Goal: Task Accomplishment & Management: Use online tool/utility

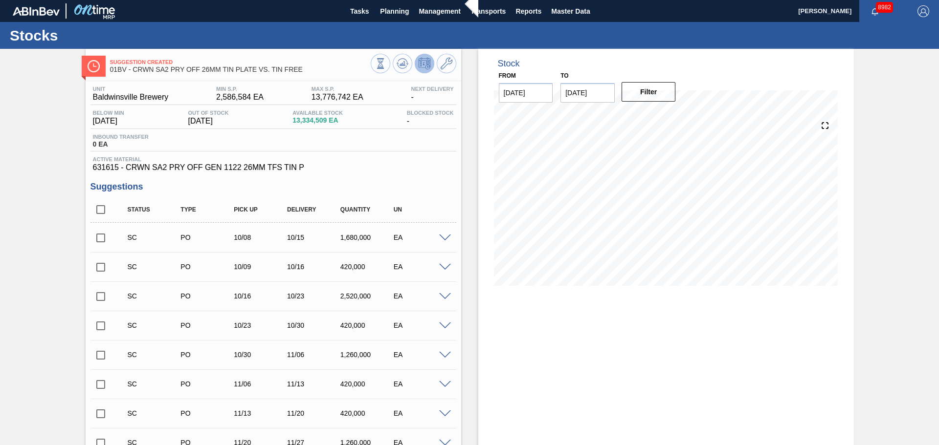
click at [386, 157] on span "Active Material" at bounding box center [273, 159] width 361 height 6
click at [403, 67] on icon at bounding box center [403, 64] width 12 height 12
click at [408, 70] on button at bounding box center [403, 64] width 20 height 20
click at [407, 10] on span "Planning" at bounding box center [394, 11] width 29 height 12
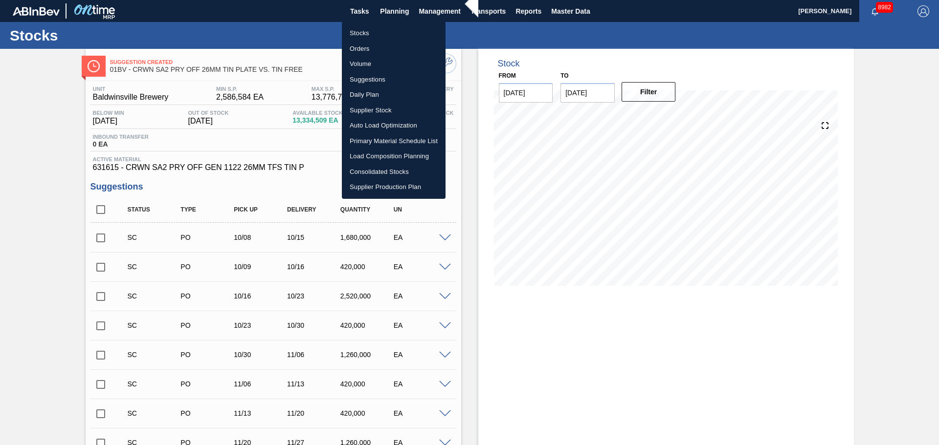
click at [374, 34] on li "Stocks" at bounding box center [394, 33] width 104 height 16
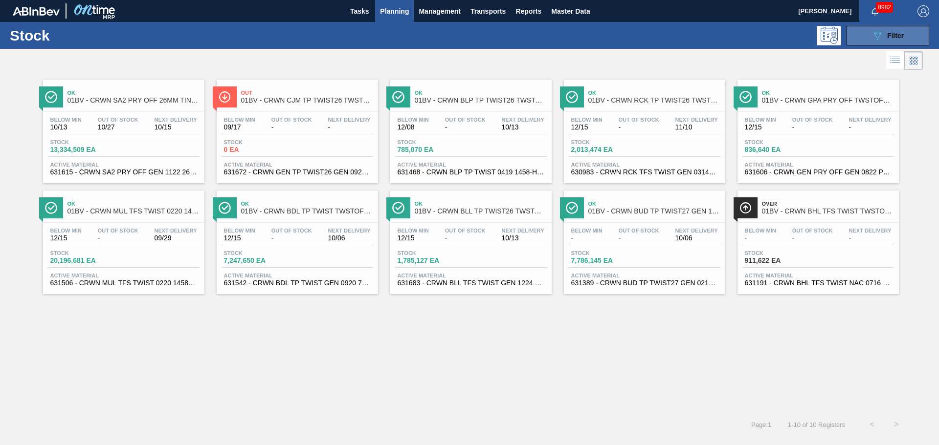
click at [917, 35] on button "089F7B8B-B2A5-4AFE-B5C0-19BA573D28AC Filter" at bounding box center [887, 36] width 83 height 20
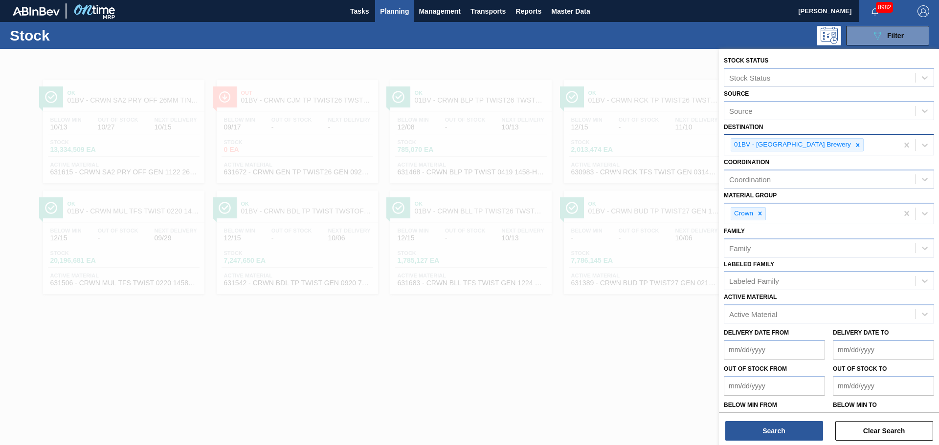
click at [854, 148] on icon at bounding box center [857, 145] width 7 height 7
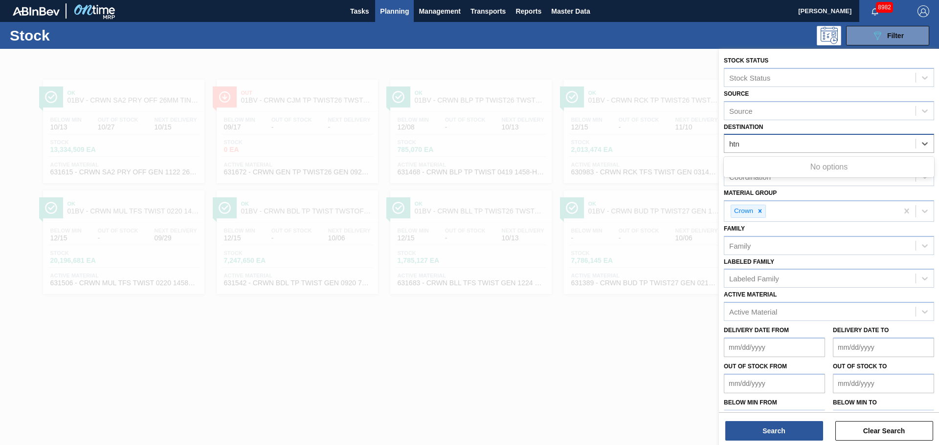
type input "ht"
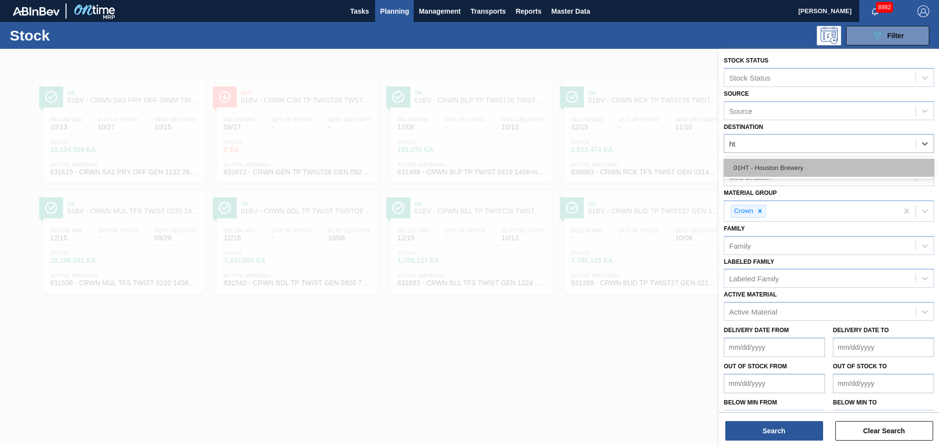
drag, startPoint x: 813, startPoint y: 164, endPoint x: 808, endPoint y: 168, distance: 5.9
click at [812, 165] on div "01HT - Houston Brewery" at bounding box center [829, 168] width 210 height 18
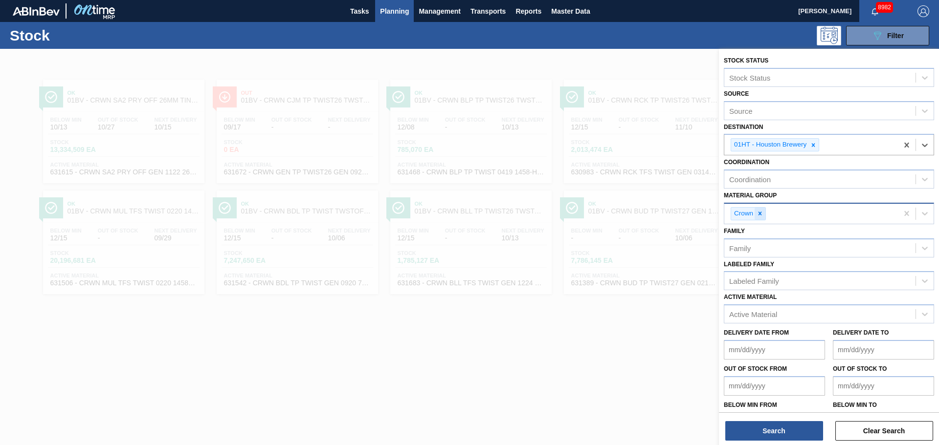
click at [764, 216] on div at bounding box center [759, 214] width 11 height 12
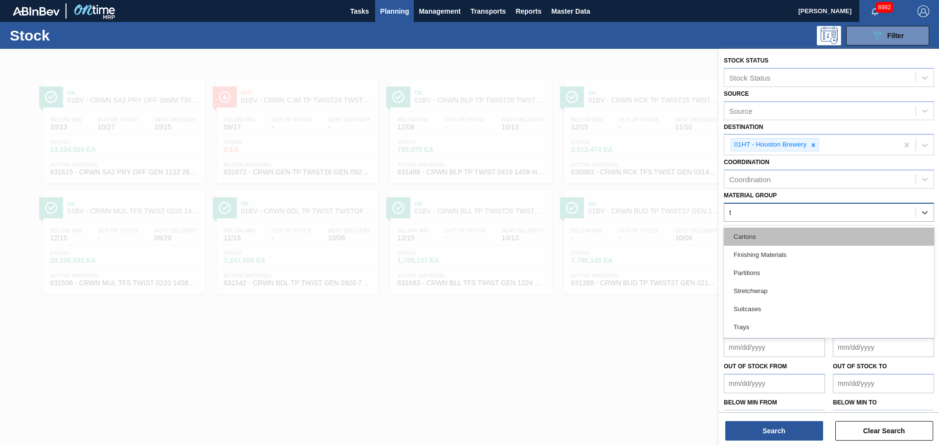
type Group "tr"
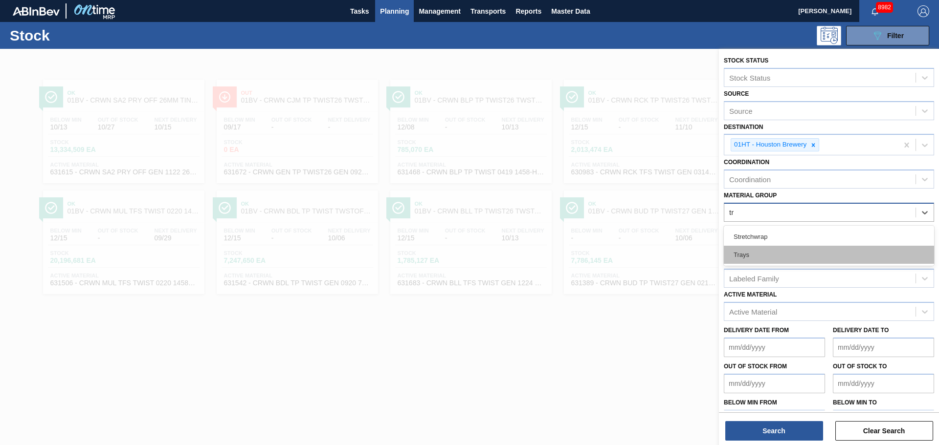
click at [753, 248] on div "Trays" at bounding box center [829, 255] width 210 height 18
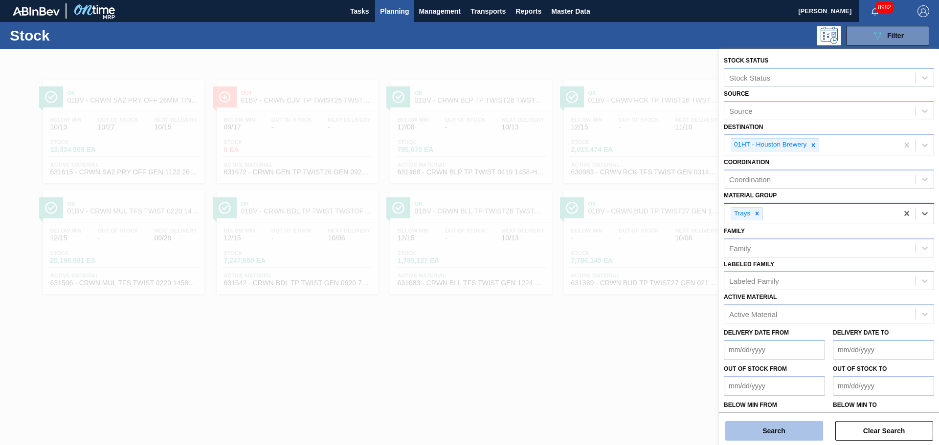
click at [790, 434] on button "Search" at bounding box center [774, 431] width 98 height 20
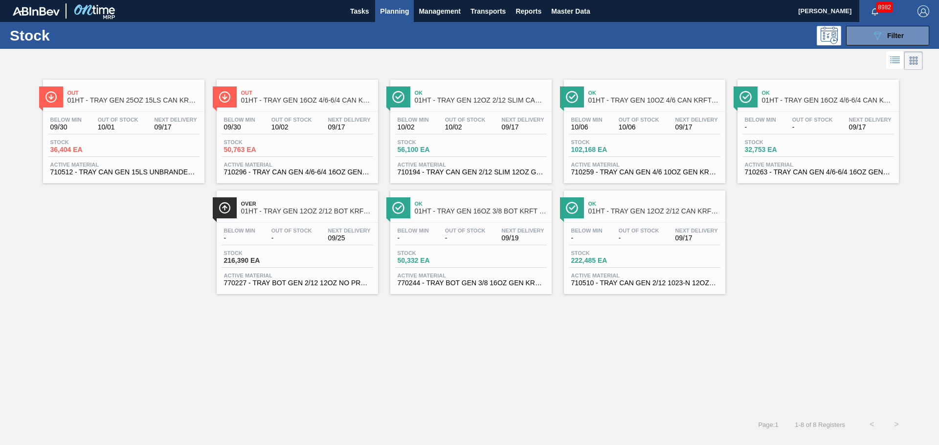
click at [131, 125] on span "10/01" at bounding box center [118, 127] width 41 height 7
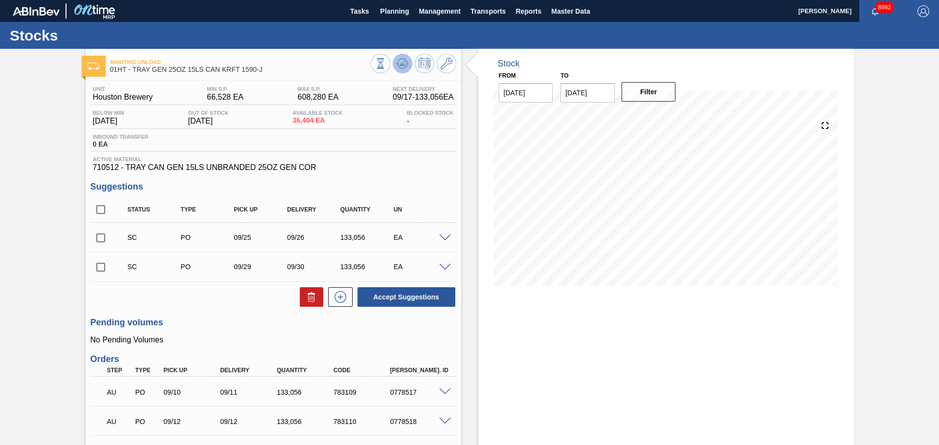
click at [397, 67] on icon at bounding box center [403, 64] width 12 height 12
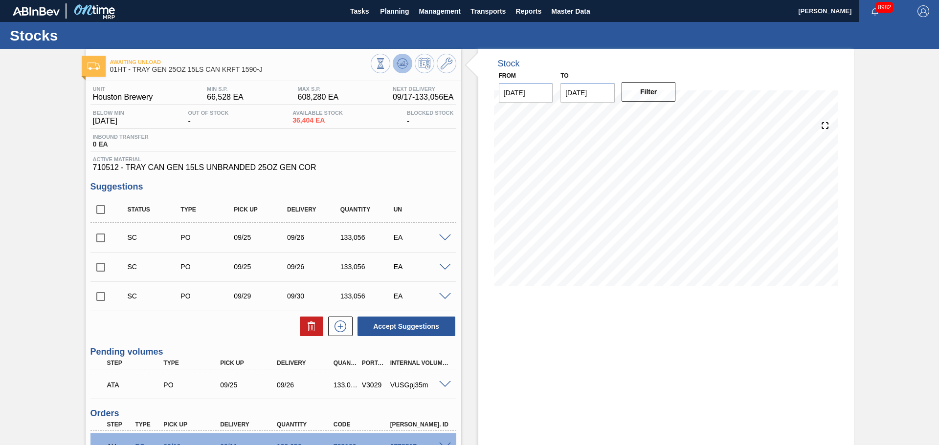
click at [397, 68] on icon at bounding box center [403, 64] width 12 height 12
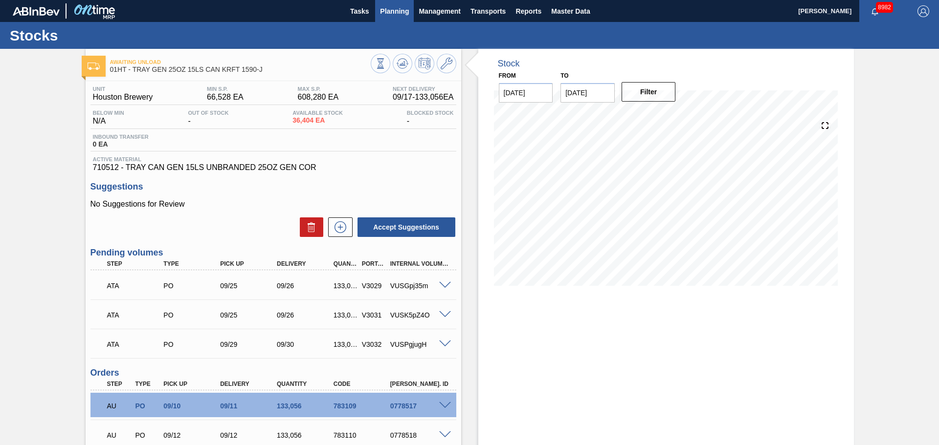
click at [380, 8] on span "Planning" at bounding box center [394, 11] width 29 height 12
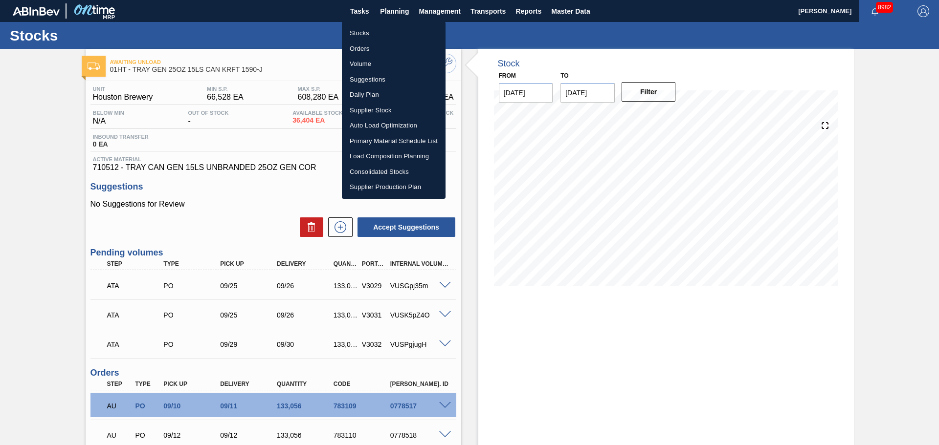
click at [358, 32] on li "Stocks" at bounding box center [394, 33] width 104 height 16
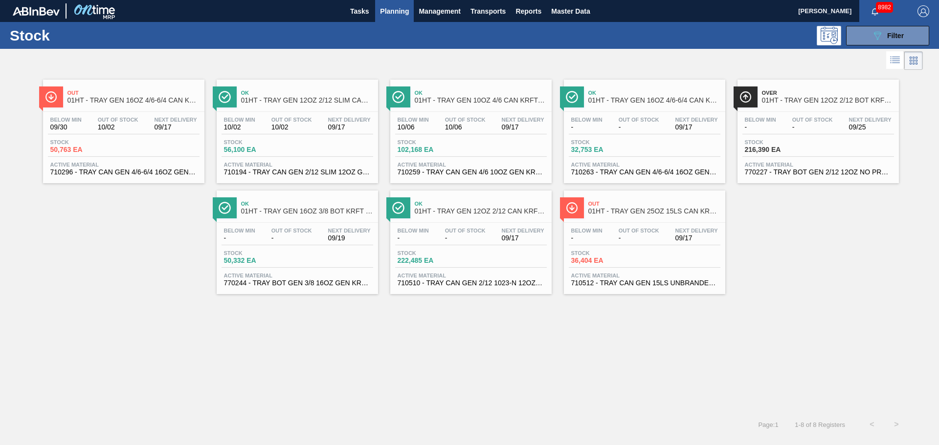
click at [289, 98] on span "01HT - TRAY GEN 12OZ 2/12 SLIM CAN KRFT 1724-C" at bounding box center [307, 100] width 132 height 7
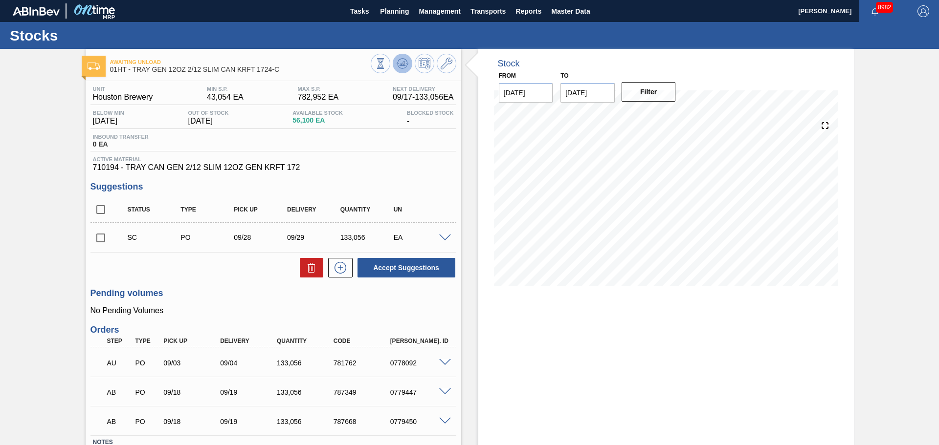
click at [407, 68] on button at bounding box center [403, 64] width 20 height 20
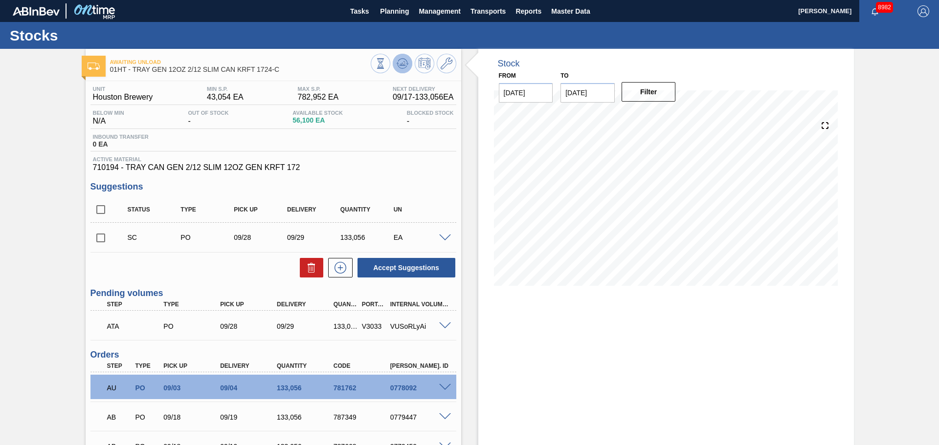
click at [398, 67] on icon at bounding box center [403, 64] width 12 height 12
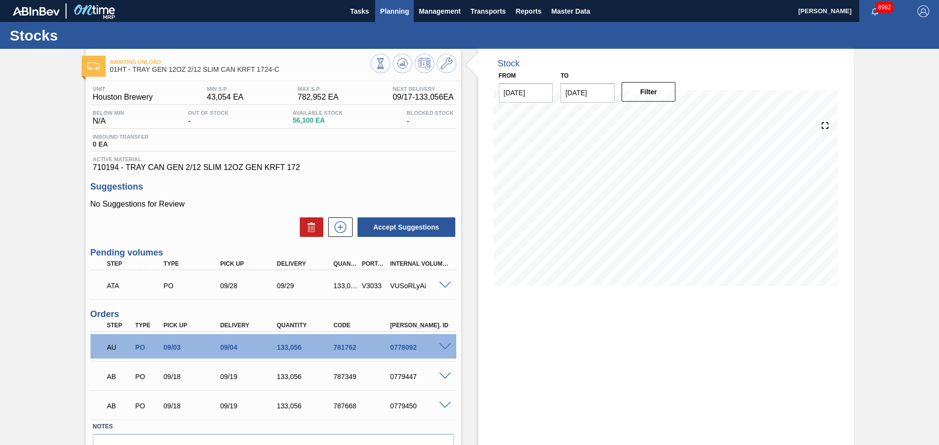
click at [391, 8] on span "Planning" at bounding box center [394, 11] width 29 height 12
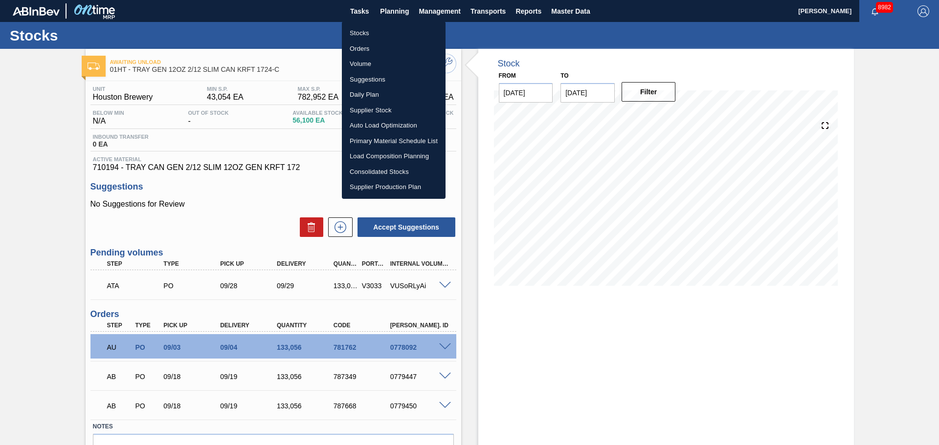
click at [366, 35] on li "Stocks" at bounding box center [394, 33] width 104 height 16
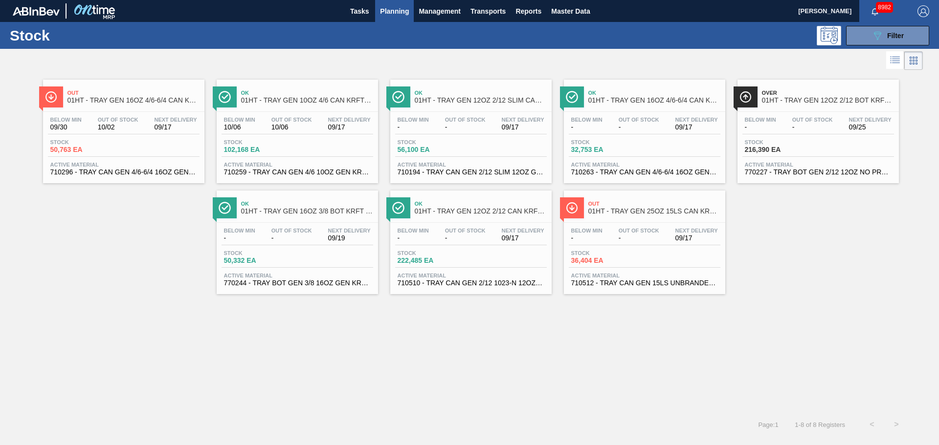
click at [451, 96] on span "Ok" at bounding box center [481, 93] width 132 height 6
click at [433, 206] on span "Ok" at bounding box center [481, 204] width 132 height 6
click at [639, 206] on span "Out" at bounding box center [654, 204] width 132 height 6
click at [139, 86] on div "Out 01HT - TRAY GEN 16OZ 4/6-6/4 CAN KRFT 1986" at bounding box center [123, 96] width 161 height 22
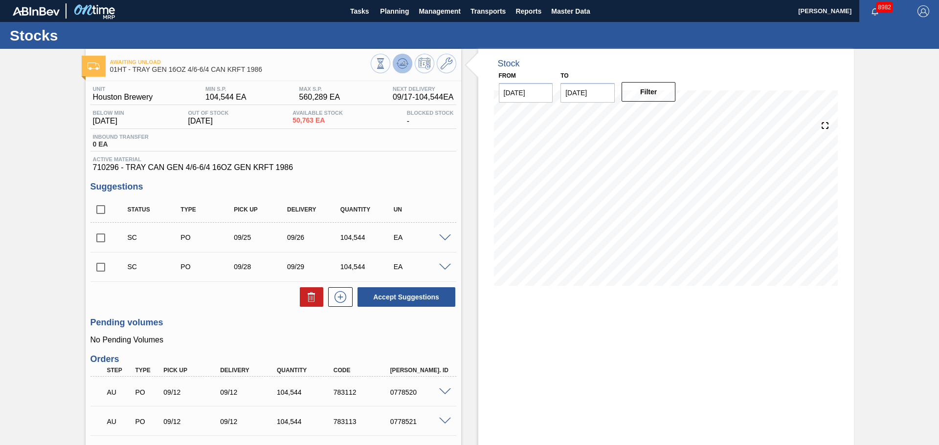
click at [400, 68] on icon at bounding box center [403, 64] width 12 height 12
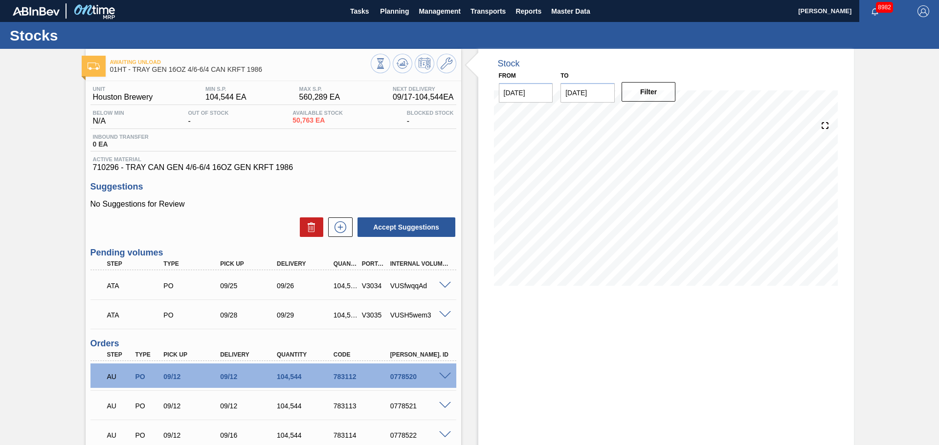
click at [443, 287] on span at bounding box center [445, 285] width 12 height 7
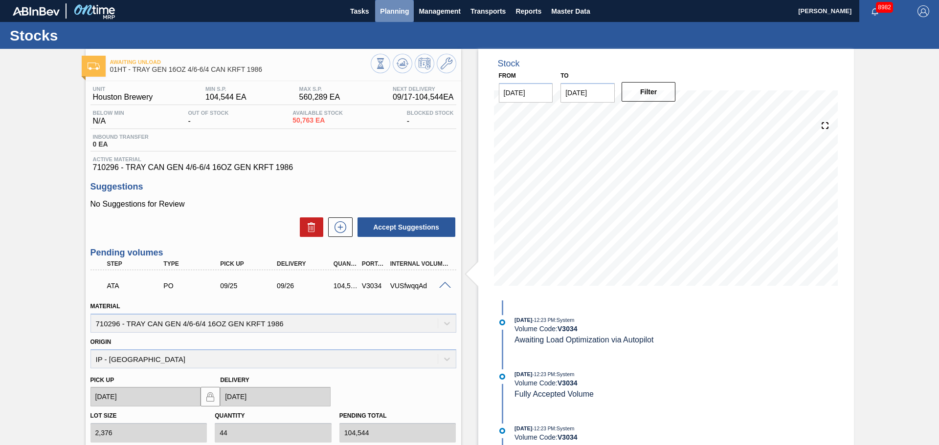
click at [393, 6] on span "Planning" at bounding box center [394, 11] width 29 height 12
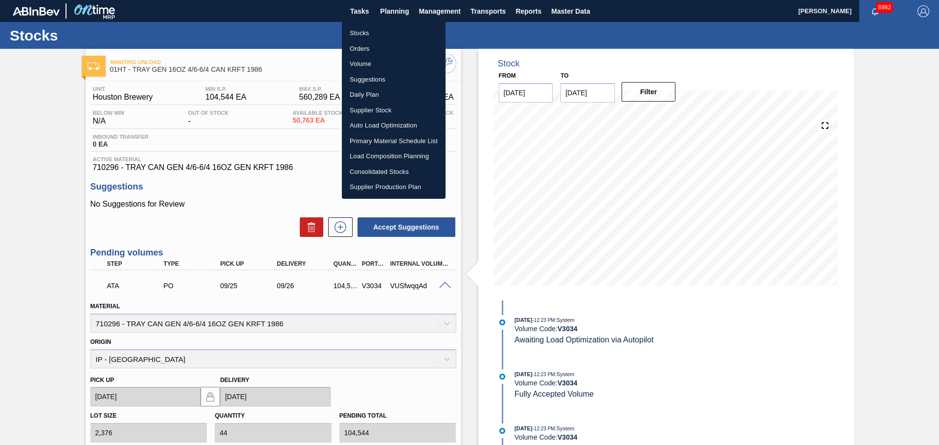
click at [248, 200] on div at bounding box center [469, 222] width 939 height 445
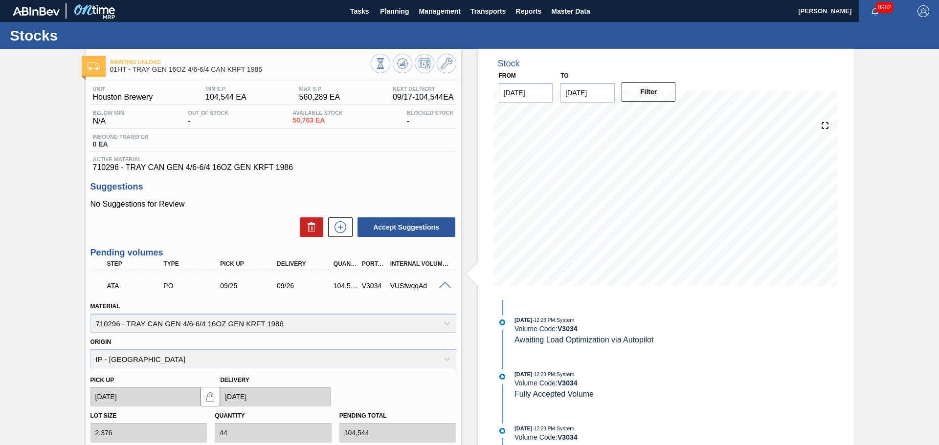
click at [449, 288] on div at bounding box center [447, 284] width 20 height 7
click at [386, 13] on span "Planning" at bounding box center [394, 11] width 29 height 12
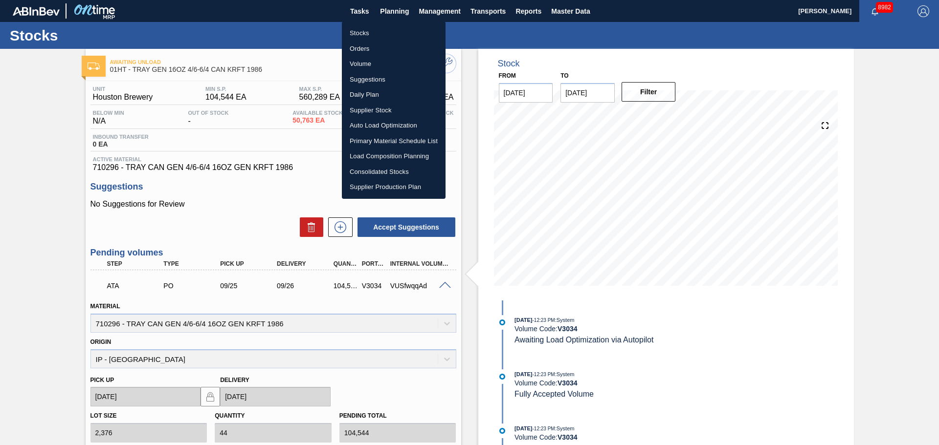
click at [370, 31] on li "Stocks" at bounding box center [394, 33] width 104 height 16
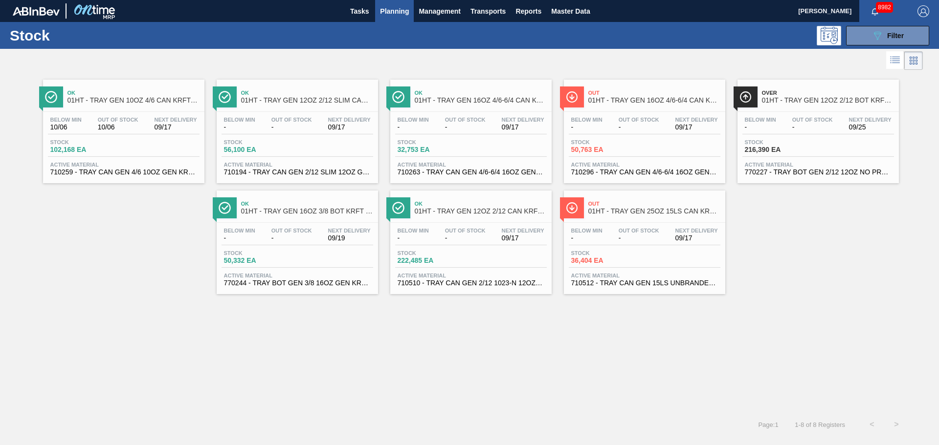
click at [608, 95] on span "Out" at bounding box center [654, 93] width 132 height 6
click at [149, 329] on div "Ok 01HT - TRAY GEN 10OZ 4/6 CAN KRFT 2130-B Below Min 10/06 Out Of Stock 10/06 …" at bounding box center [469, 242] width 939 height 340
click at [910, 38] on button "089F7B8B-B2A5-4AFE-B5C0-19BA573D28AC Filter" at bounding box center [887, 36] width 83 height 20
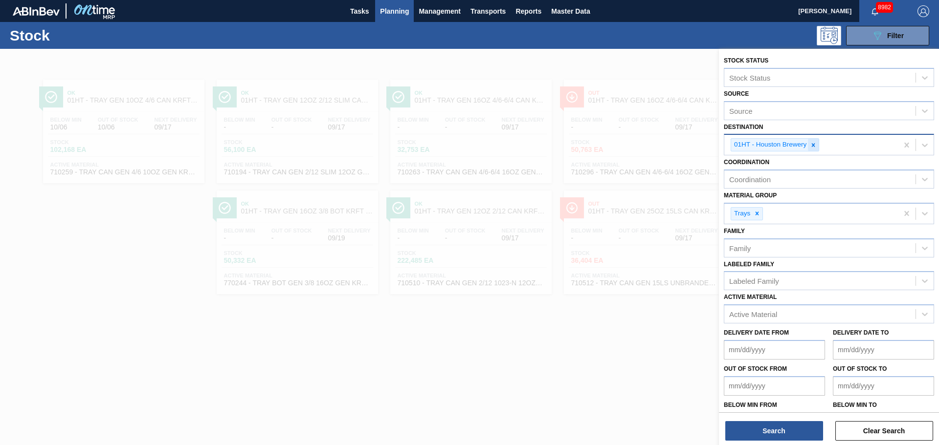
click at [812, 144] on icon at bounding box center [813, 145] width 7 height 7
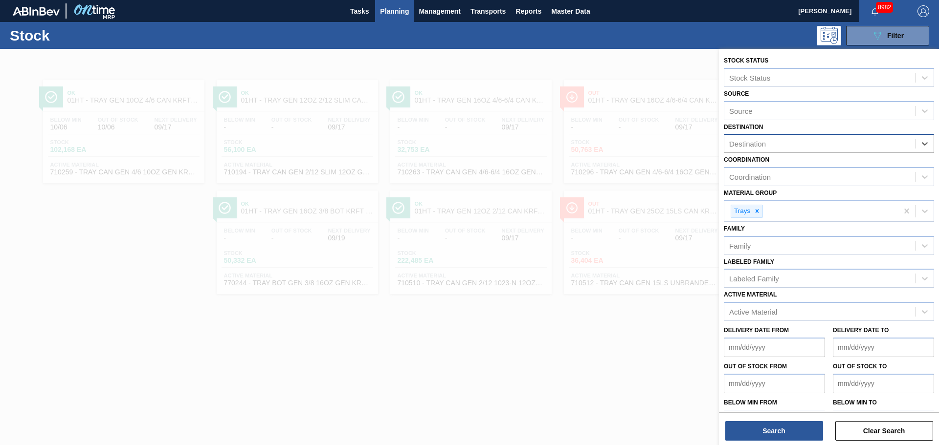
type input "ff"
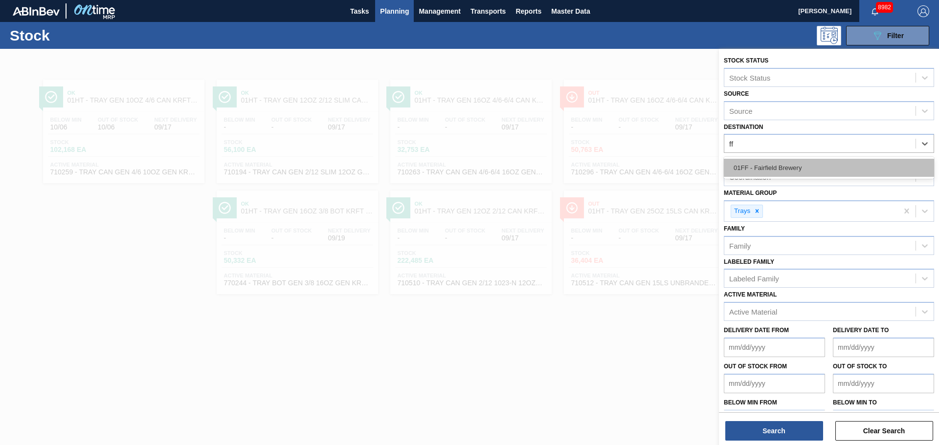
click at [786, 172] on div "01FF - Fairfield Brewery" at bounding box center [829, 168] width 210 height 18
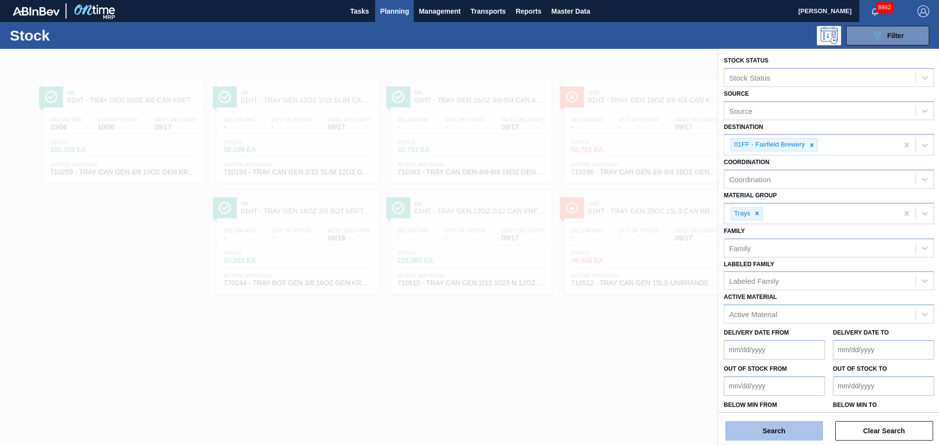
click at [774, 426] on button "Search" at bounding box center [774, 431] width 98 height 20
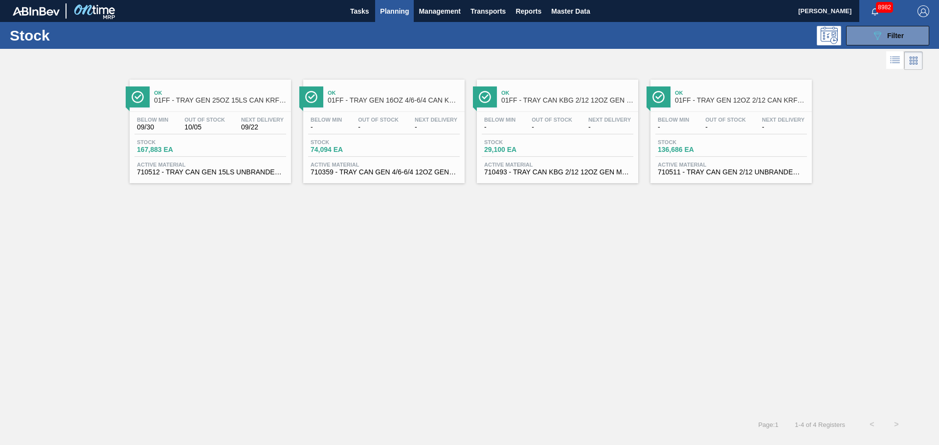
click at [186, 98] on span "01FF - TRAY GEN 25OZ 15LS CAN KRFT 1590-J" at bounding box center [220, 100] width 132 height 7
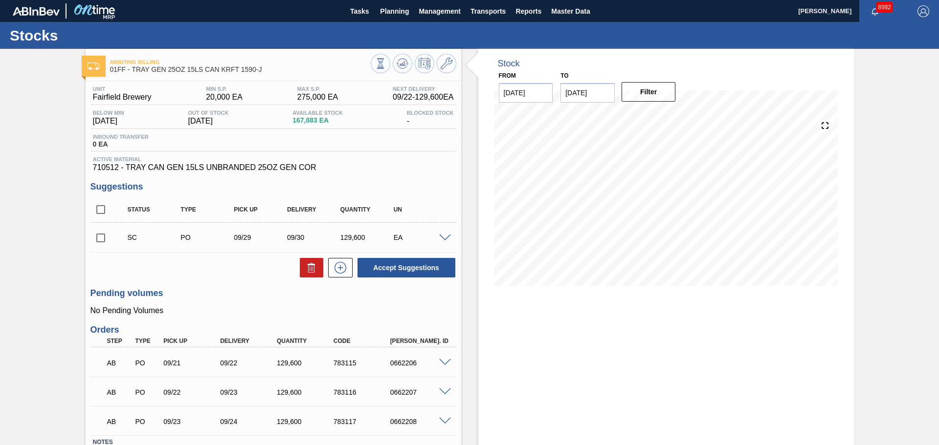
click at [403, 67] on icon at bounding box center [403, 64] width 12 height 12
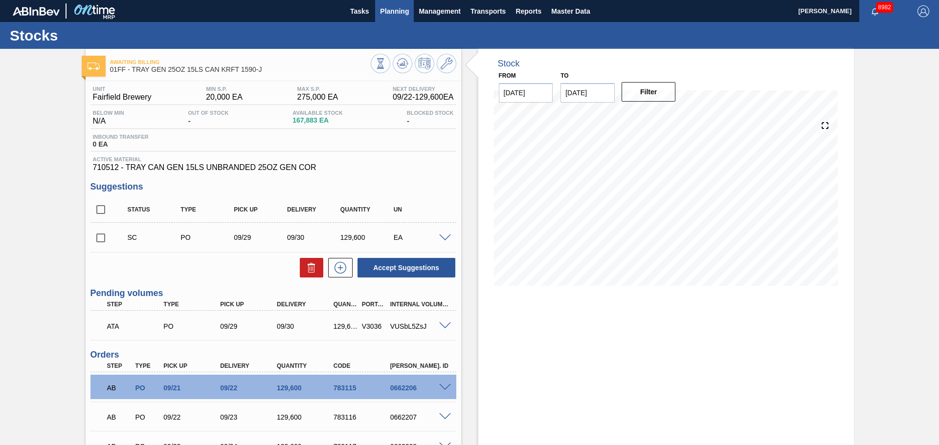
click at [385, 15] on span "Planning" at bounding box center [394, 11] width 29 height 12
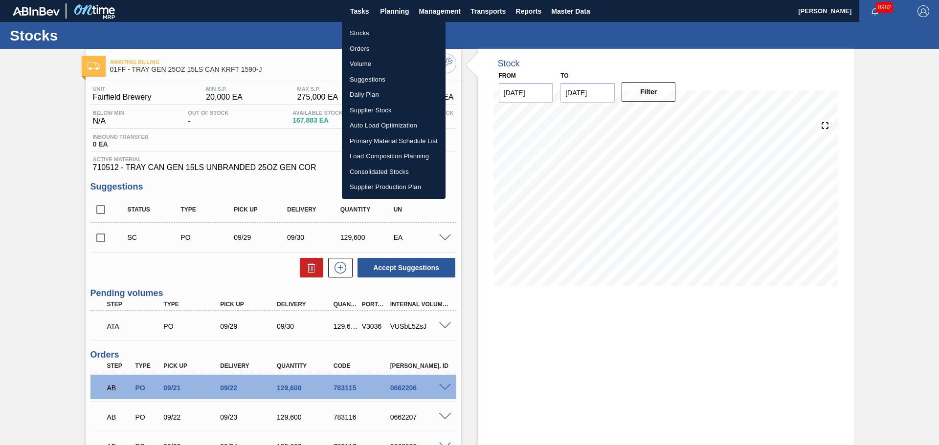
click at [360, 30] on li "Stocks" at bounding box center [394, 33] width 104 height 16
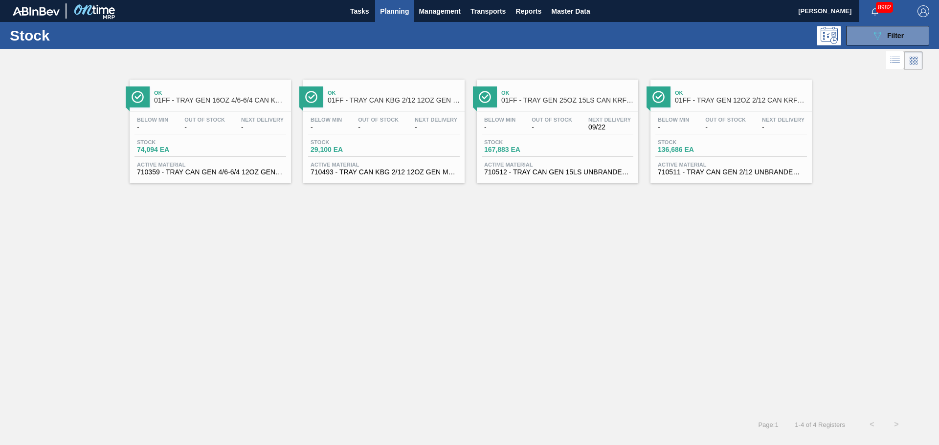
click at [550, 102] on span "01FF - TRAY GEN 25OZ 15LS CAN KRFT 1590-J" at bounding box center [567, 100] width 132 height 7
click at [729, 96] on div "Ok 01FF - TRAY GEN 12OZ 2/12 CAN KRFT 1023-L" at bounding box center [741, 97] width 132 height 22
click at [166, 100] on span "01FF - TRAY GEN 16OZ 4/6-6/4 CAN KRFT 1986-D" at bounding box center [220, 100] width 132 height 7
click at [874, 37] on icon "089F7B8B-B2A5-4AFE-B5C0-19BA573D28AC" at bounding box center [877, 36] width 12 height 12
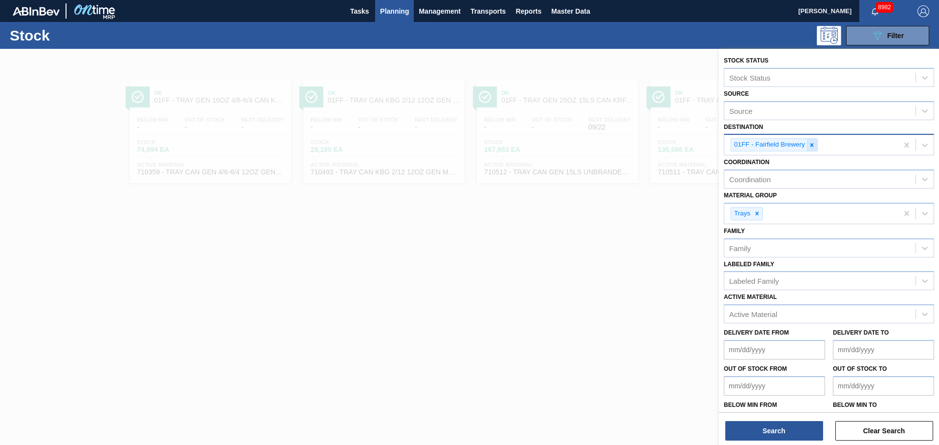
click at [813, 145] on icon at bounding box center [811, 145] width 7 height 7
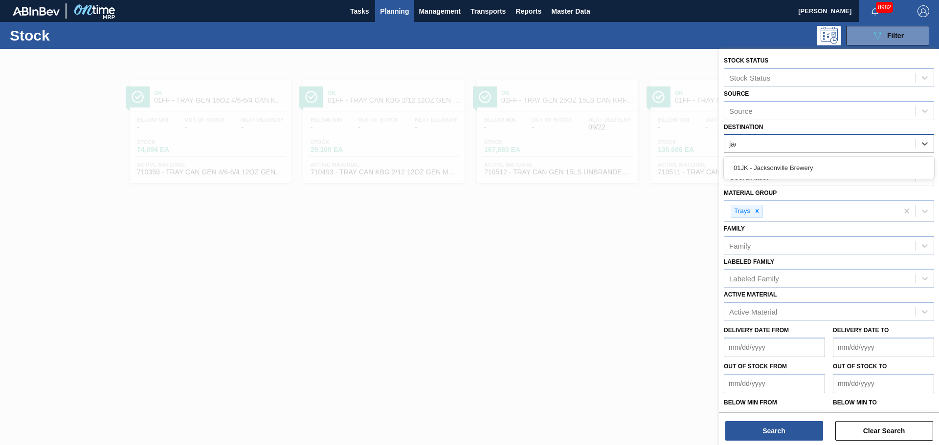
type input "jack"
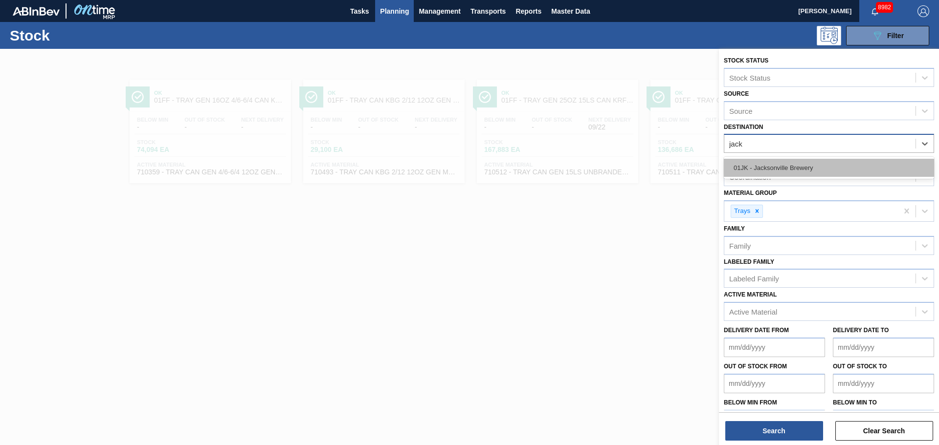
click at [804, 163] on div "01JK - Jacksonville Brewery" at bounding box center [829, 168] width 210 height 18
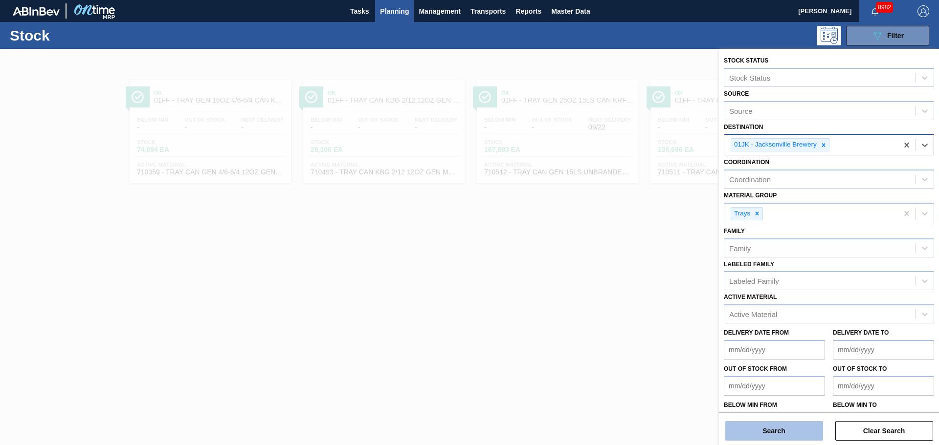
click at [775, 433] on button "Search" at bounding box center [774, 431] width 98 height 20
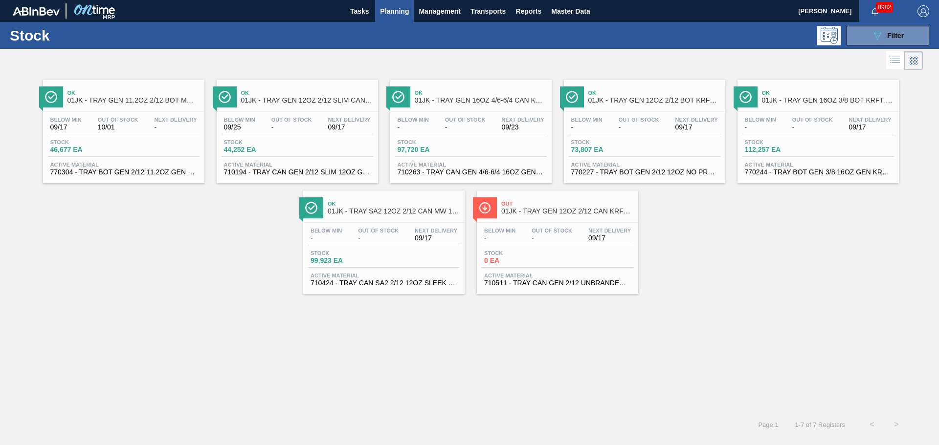
click at [119, 98] on span "01JK - TRAY GEN 11.2OZ 2/12 BOT MW 2952-B" at bounding box center [133, 100] width 132 height 7
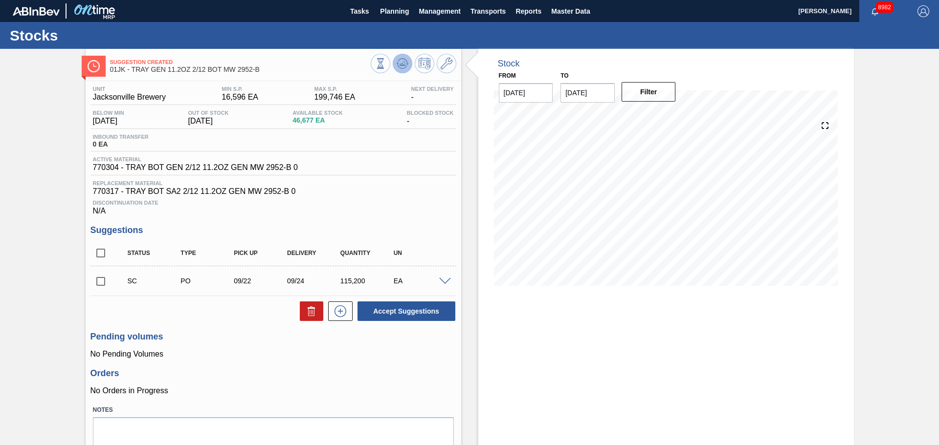
click at [404, 66] on icon at bounding box center [403, 64] width 12 height 12
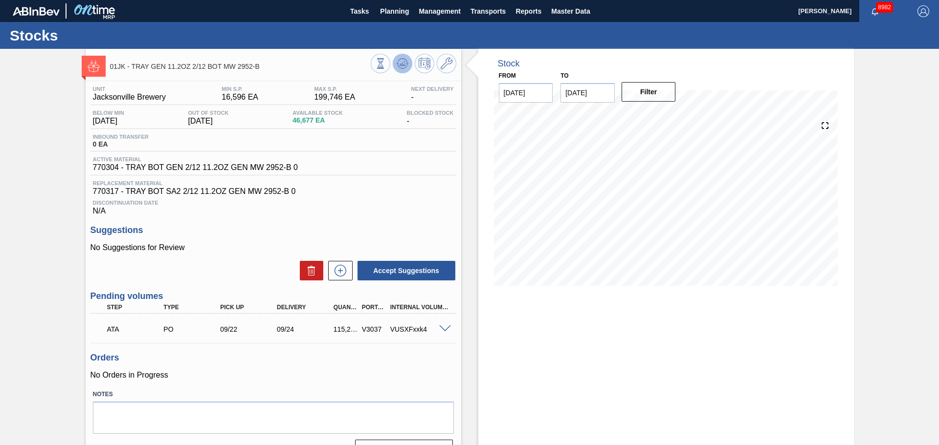
click at [404, 60] on icon at bounding box center [403, 61] width 10 height 5
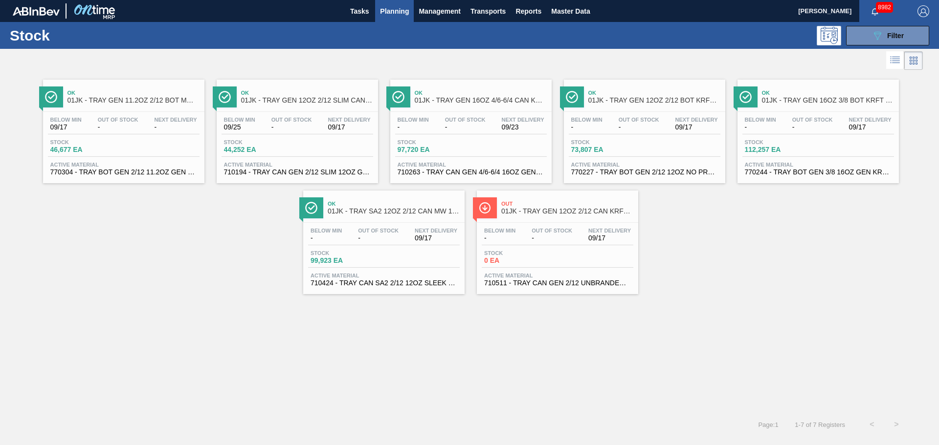
click at [275, 101] on span "01JK - TRAY GEN 12OZ 2/12 SLIM CAN KRFT 1724-C" at bounding box center [307, 100] width 132 height 7
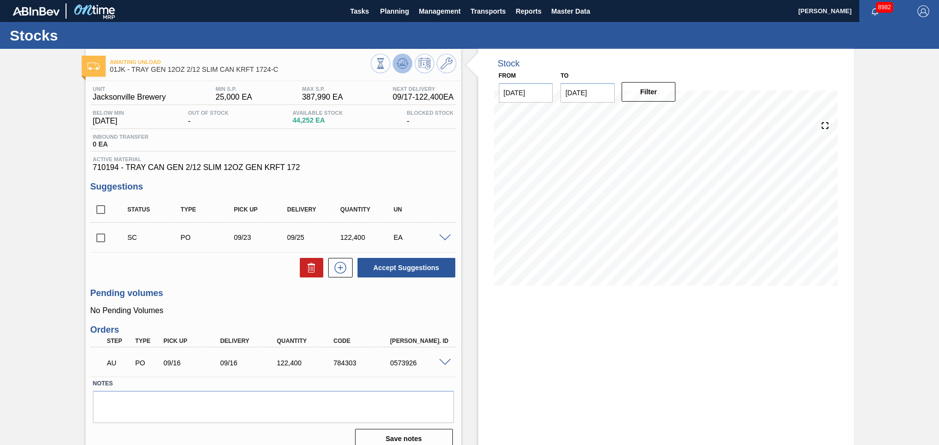
click at [399, 67] on icon at bounding box center [403, 64] width 12 height 12
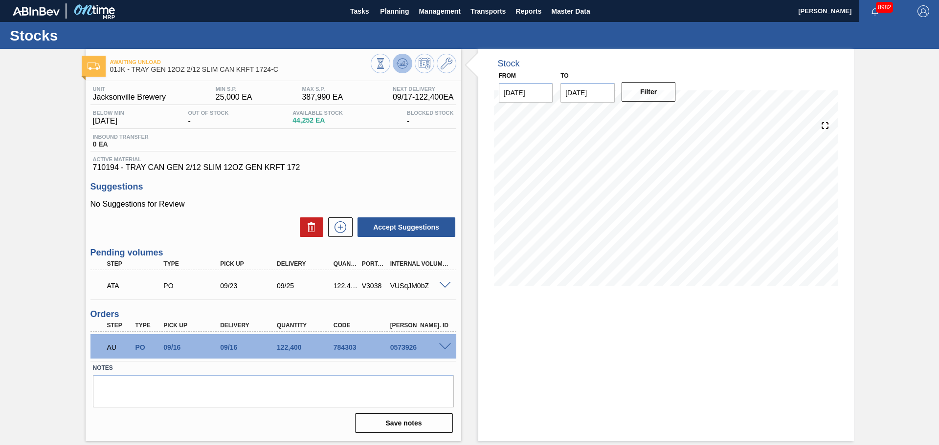
click at [399, 61] on icon at bounding box center [403, 64] width 12 height 12
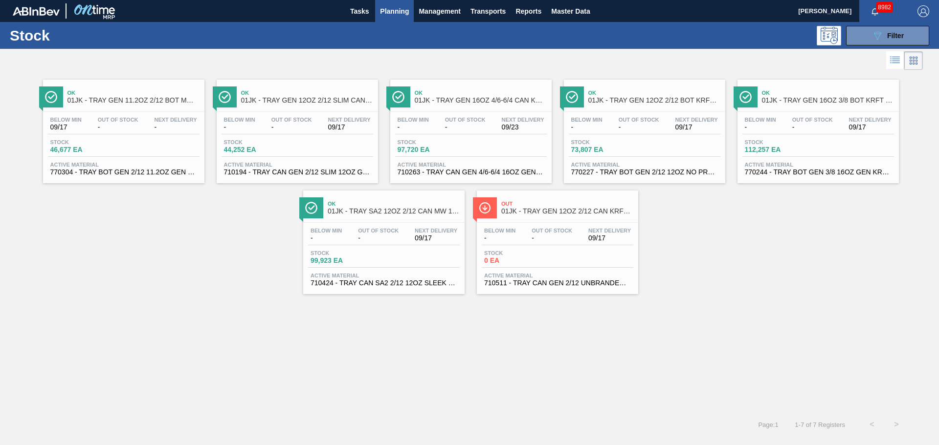
click at [443, 94] on span "Ok" at bounding box center [481, 93] width 132 height 6
click at [456, 101] on span "01JK - TRAY GEN 16OZ 4/6-6/4 CAN KRFT 1986-D" at bounding box center [481, 100] width 132 height 7
click at [625, 99] on span "01JK - TRAY GEN 12OZ 2/12 BOT KRFT 1941-C" at bounding box center [654, 100] width 132 height 7
click at [614, 99] on span "01JK - TRAY GEN 12OZ 2/12 BOT KRFT 1941-C" at bounding box center [654, 100] width 132 height 7
click at [797, 97] on span "01JK - TRAY GEN 16OZ 3/8 BOT KRFT 2354-A CA" at bounding box center [828, 100] width 132 height 7
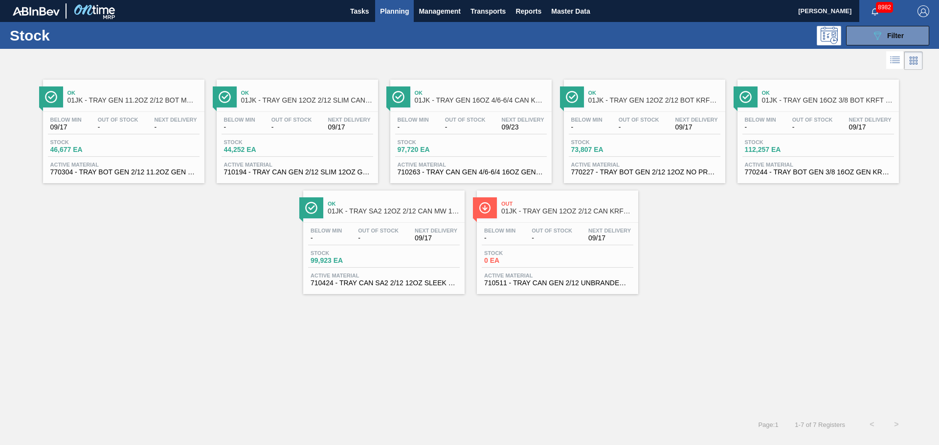
click at [351, 218] on div "Ok 01JK - TRAY SA2 12OZ 2/12 CAN MW 1724-D" at bounding box center [394, 208] width 132 height 22
click at [544, 221] on div "Out 01JK - TRAY GEN 12OZ 2/12 CAN KRFT 1023-L Below Min - Out Of Stock - Next D…" at bounding box center [557, 243] width 161 height 104
click at [380, 214] on span "01JK - TRAY SA2 12OZ 2/12 CAN MW 1724-D" at bounding box center [394, 211] width 132 height 7
click at [133, 94] on span "Ok" at bounding box center [133, 93] width 132 height 6
click at [288, 95] on span "Ok" at bounding box center [307, 93] width 132 height 6
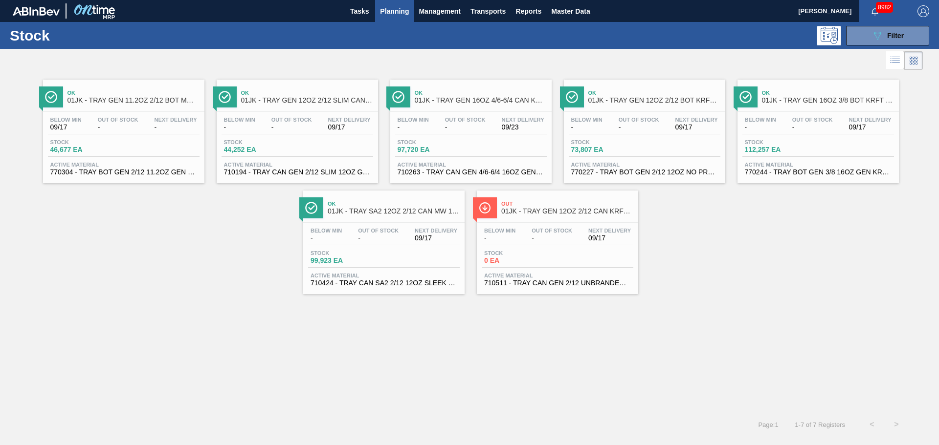
click at [426, 114] on div "Below Min - Out Of Stock - Next Delivery 09/23 Stock 97,720 EA Active Material …" at bounding box center [470, 145] width 161 height 67
click at [620, 92] on span "Ok" at bounding box center [654, 93] width 132 height 6
click at [774, 100] on span "01JK - TRAY GEN 16OZ 3/8 BOT KRFT 2354-A CA" at bounding box center [828, 100] width 132 height 7
click at [338, 199] on div "Ok 01JK - TRAY SA2 12OZ 2/12 CAN MW 1724-D" at bounding box center [394, 208] width 132 height 22
click at [518, 231] on div "Below Min - Out Of Stock - Next Delivery 09/17" at bounding box center [558, 237] width 152 height 18
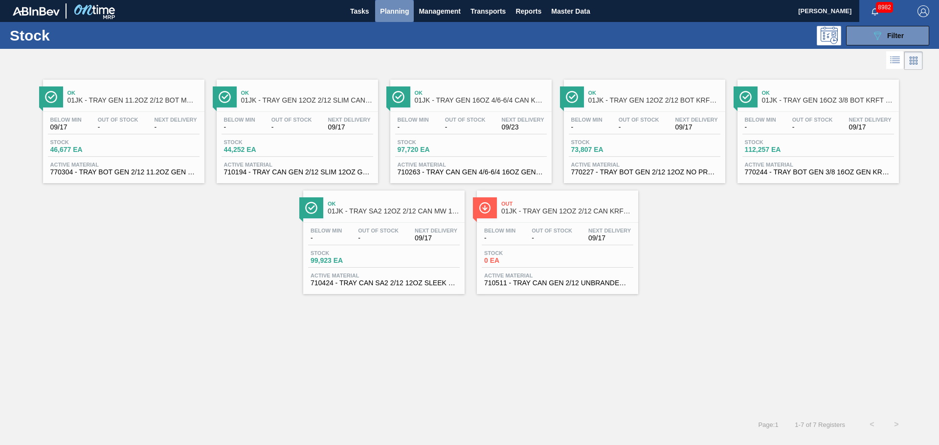
click at [386, 15] on span "Planning" at bounding box center [394, 11] width 29 height 12
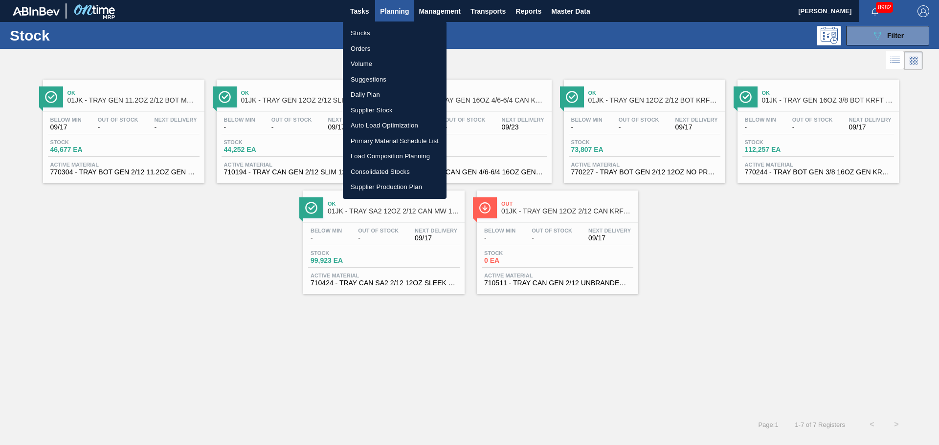
click at [404, 138] on li "Primary Material Schedule List" at bounding box center [395, 141] width 104 height 16
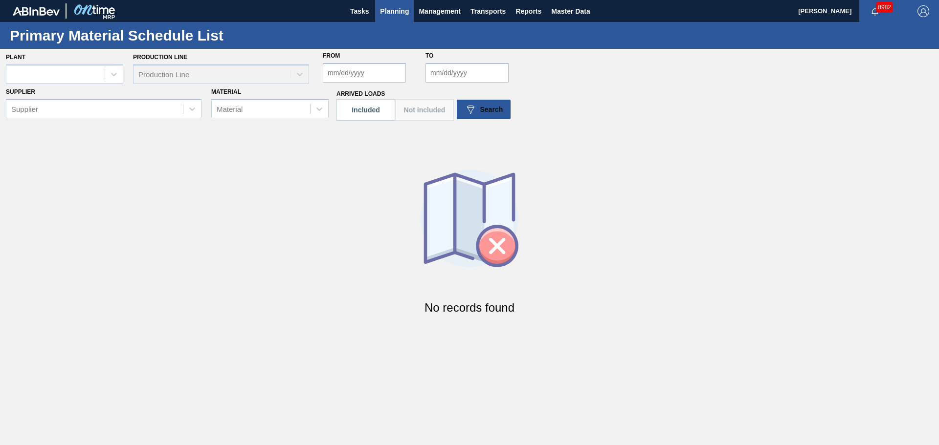
click at [401, 12] on span "Planning" at bounding box center [394, 11] width 29 height 12
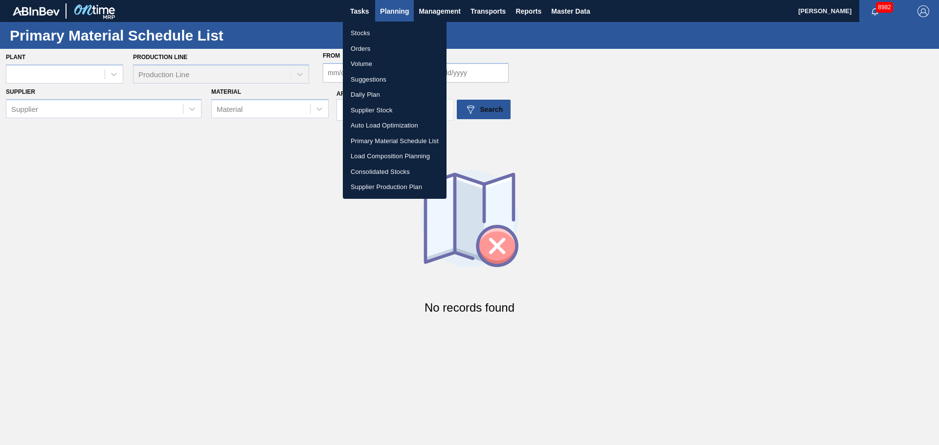
click at [363, 37] on li "Stocks" at bounding box center [395, 33] width 104 height 16
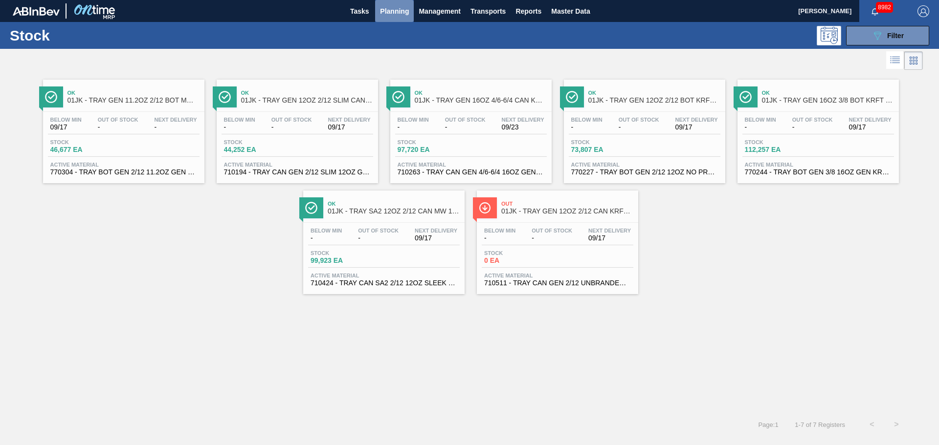
click at [390, 10] on span "Planning" at bounding box center [394, 11] width 29 height 12
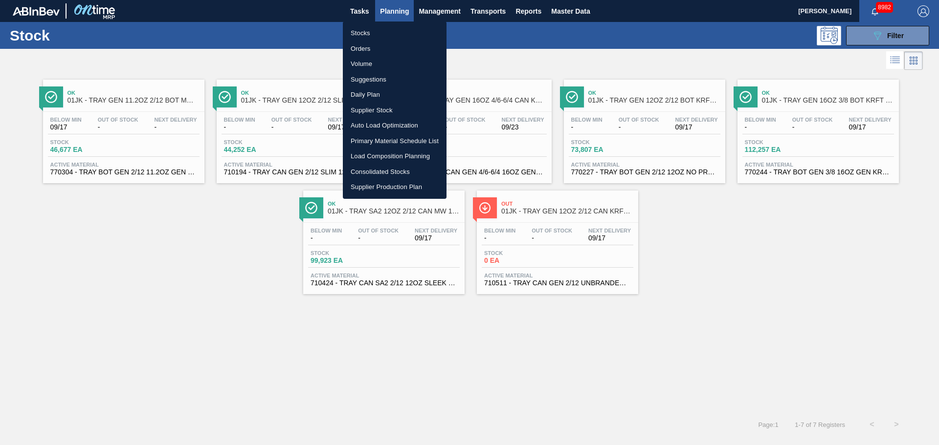
click at [389, 140] on li "Primary Material Schedule List" at bounding box center [395, 141] width 104 height 16
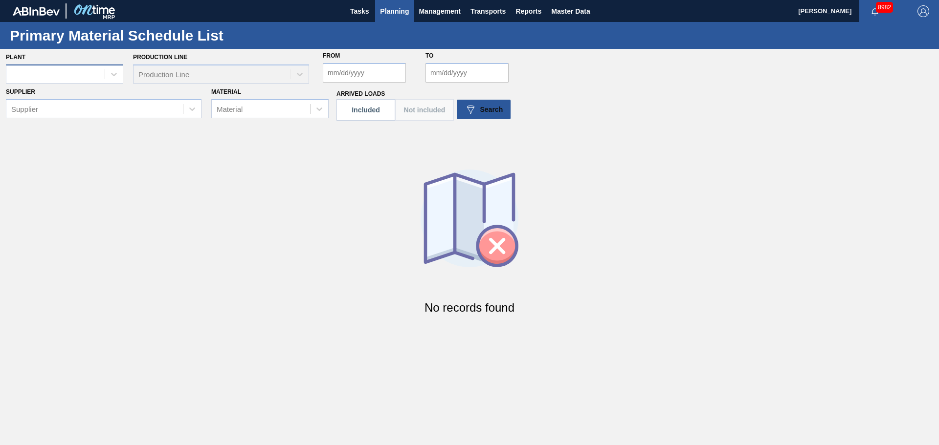
click at [49, 73] on div at bounding box center [55, 74] width 98 height 14
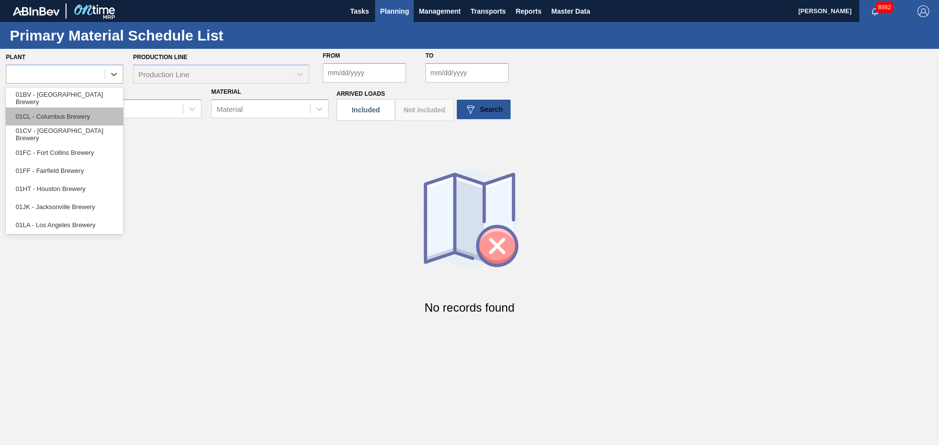
click at [62, 115] on div "01CL - Columbus Brewery" at bounding box center [64, 117] width 117 height 18
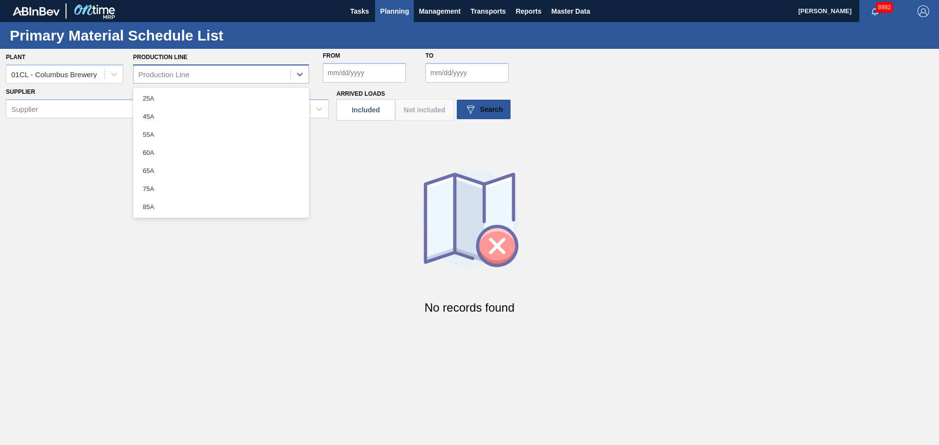
click at [243, 76] on div "Production Line" at bounding box center [211, 74] width 157 height 14
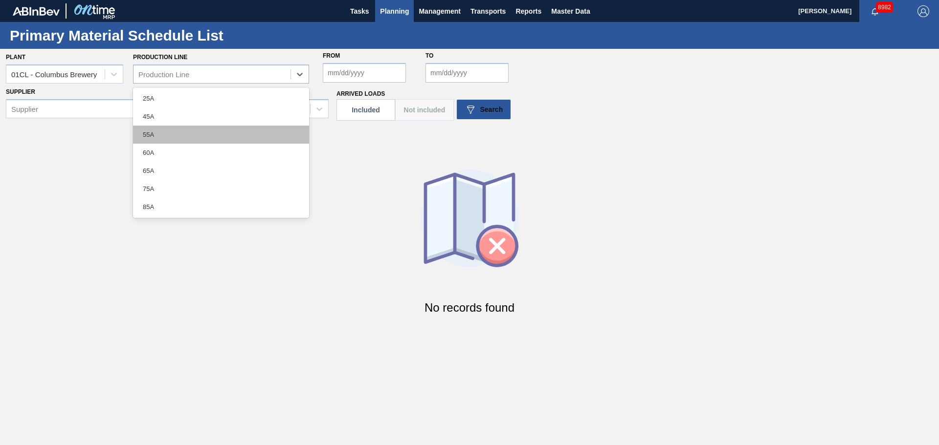
click at [215, 128] on div "55A" at bounding box center [221, 135] width 176 height 18
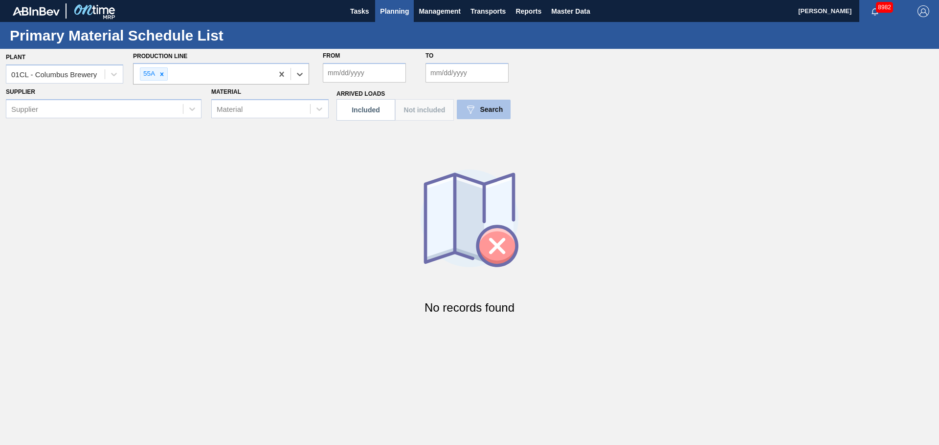
click at [495, 108] on span "Search" at bounding box center [491, 110] width 23 height 8
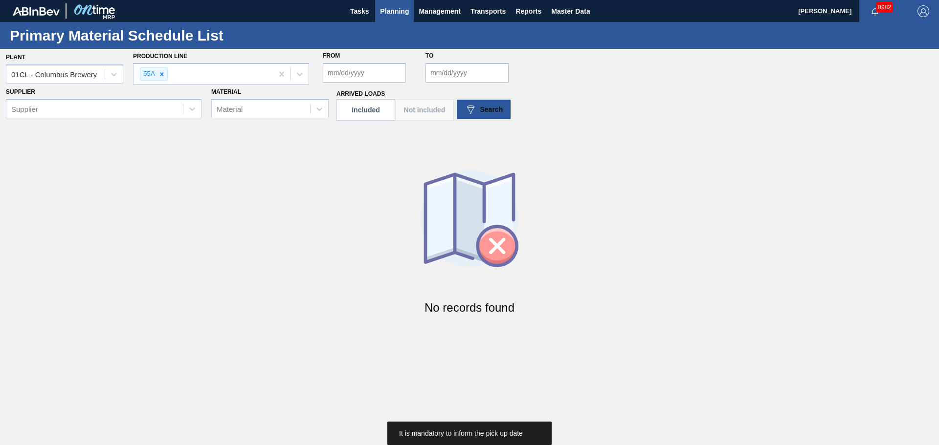
click at [369, 66] on input "From" at bounding box center [364, 73] width 83 height 20
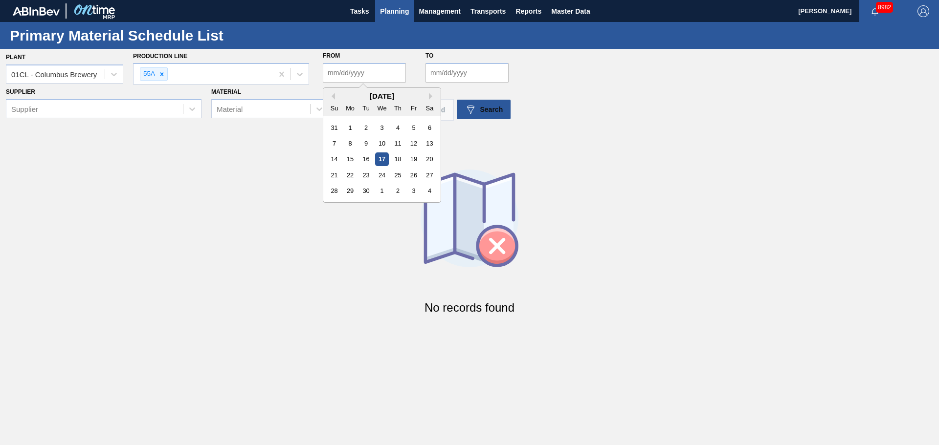
drag, startPoint x: 382, startPoint y: 155, endPoint x: 382, endPoint y: 146, distance: 9.3
click at [382, 155] on div "17" at bounding box center [381, 159] width 13 height 13
type input "[DATE]"
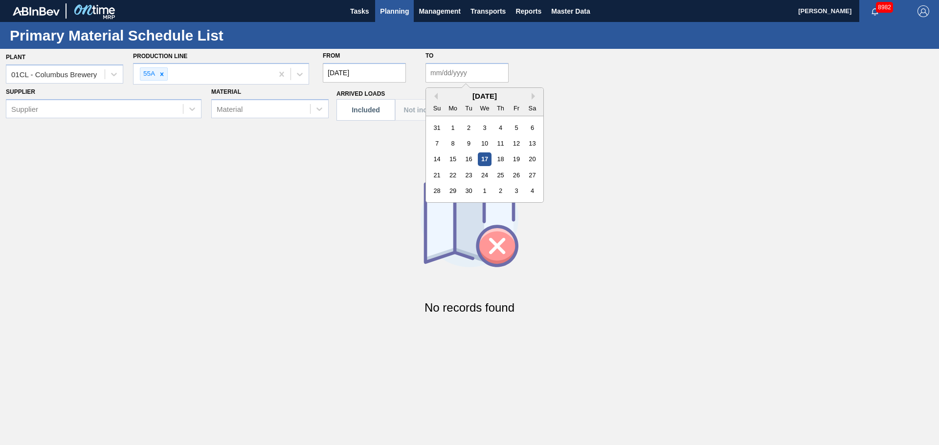
click at [438, 79] on input "to" at bounding box center [466, 73] width 83 height 20
click at [481, 178] on div "24" at bounding box center [484, 175] width 13 height 13
type input "[DATE]"
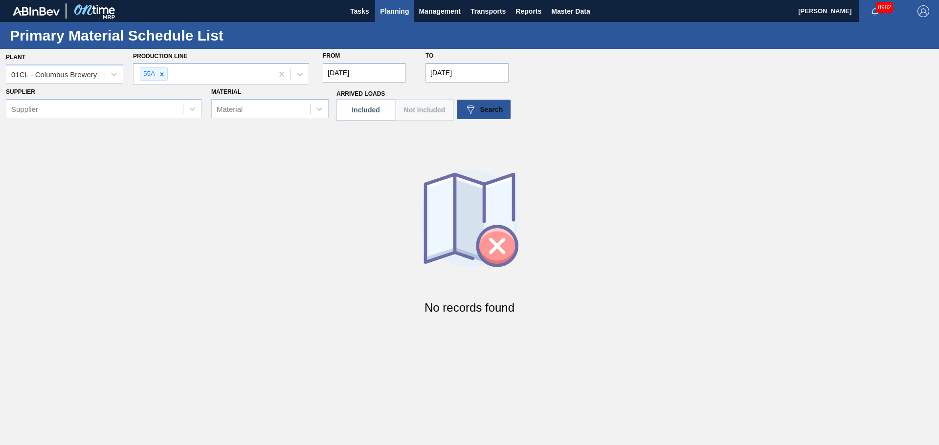
click at [497, 134] on div "Plant 01CL - Columbus Brewery Production Line 55A From [DATE] to [DATE] Supplie…" at bounding box center [469, 187] width 939 height 276
click at [485, 113] on span "Search" at bounding box center [491, 110] width 23 height 8
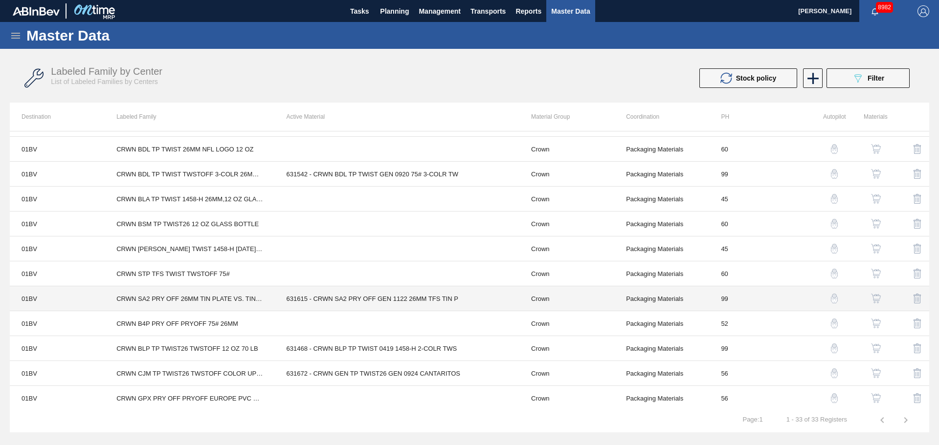
scroll to position [350, 0]
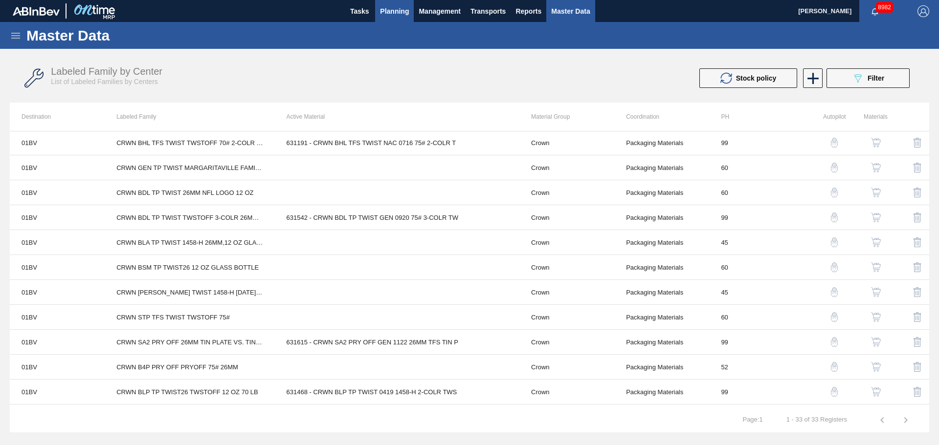
click at [379, 13] on button "Planning" at bounding box center [394, 11] width 39 height 22
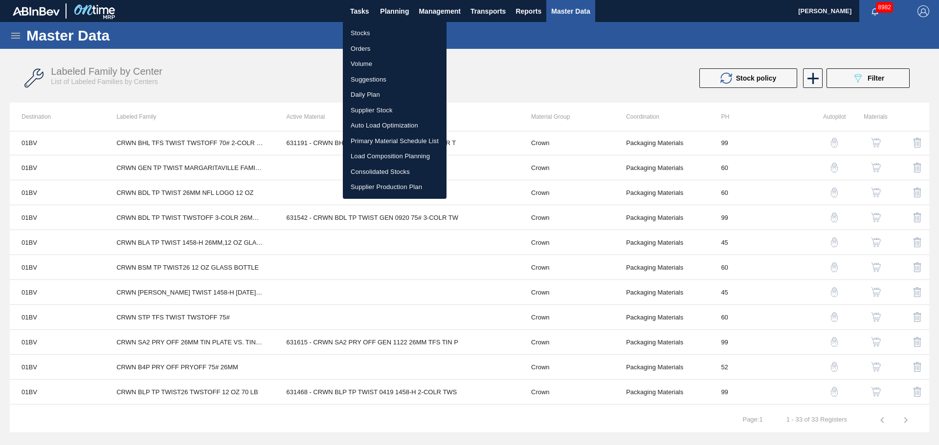
click at [404, 150] on li "Load Composition Planning" at bounding box center [395, 157] width 104 height 16
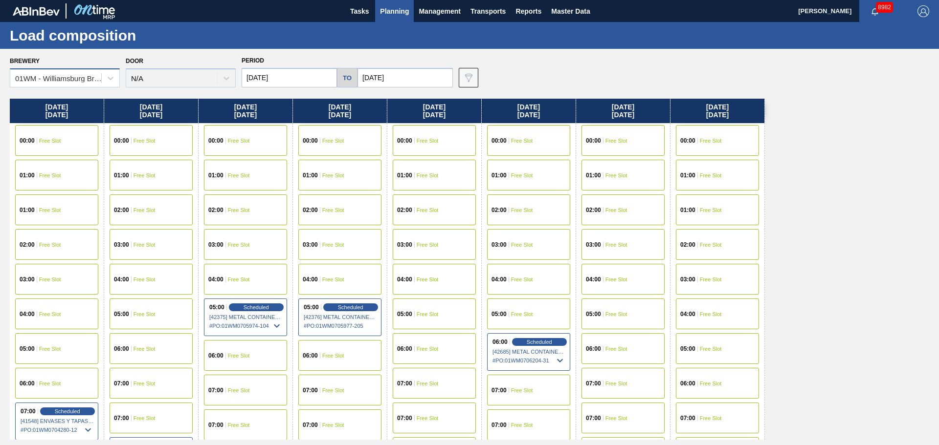
click at [100, 78] on div "01WM - Williamsburg Brewery" at bounding box center [58, 78] width 87 height 8
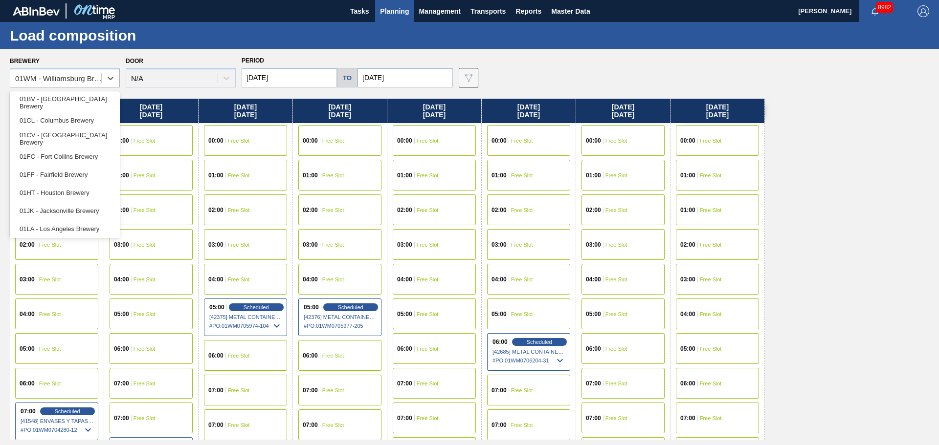
click at [397, 259] on div "03:00 Free Slot" at bounding box center [434, 244] width 83 height 31
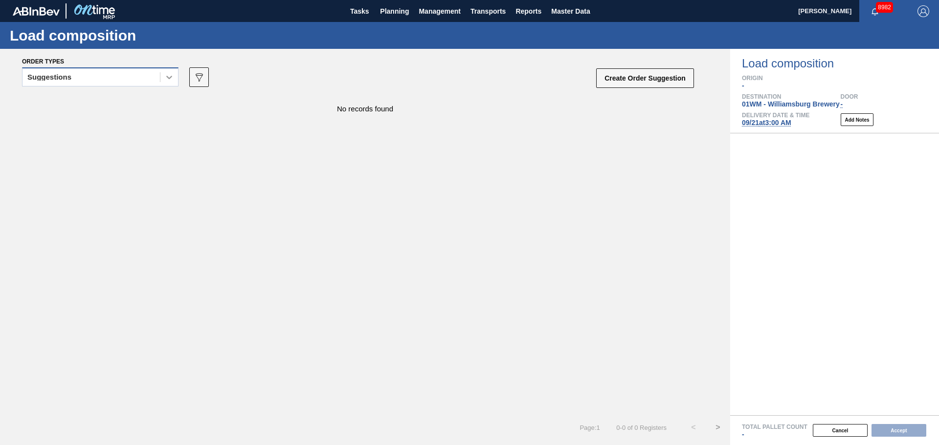
click at [167, 77] on icon at bounding box center [169, 77] width 6 height 3
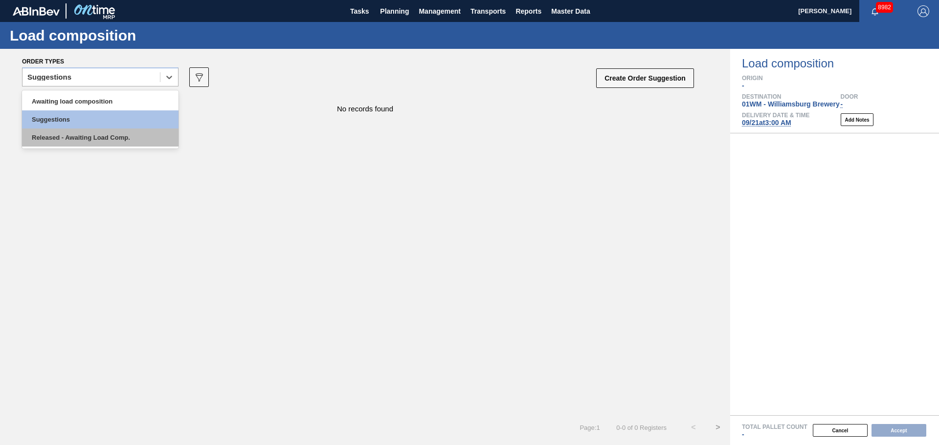
click at [148, 132] on div "Released - Awaiting Load Comp." at bounding box center [100, 138] width 156 height 18
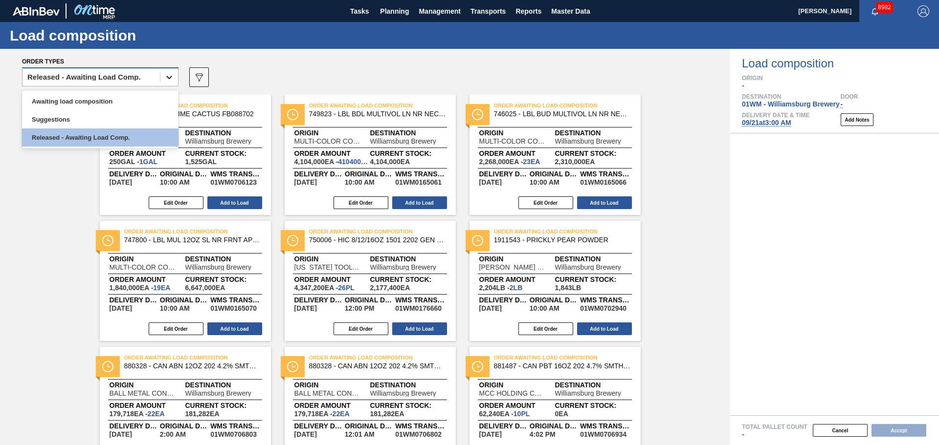
click at [164, 80] on icon at bounding box center [169, 77] width 10 height 10
click at [157, 76] on div "Released - Awaiting Load Comp." at bounding box center [90, 77] width 137 height 14
click at [146, 93] on div "Awaiting load composition" at bounding box center [100, 101] width 156 height 18
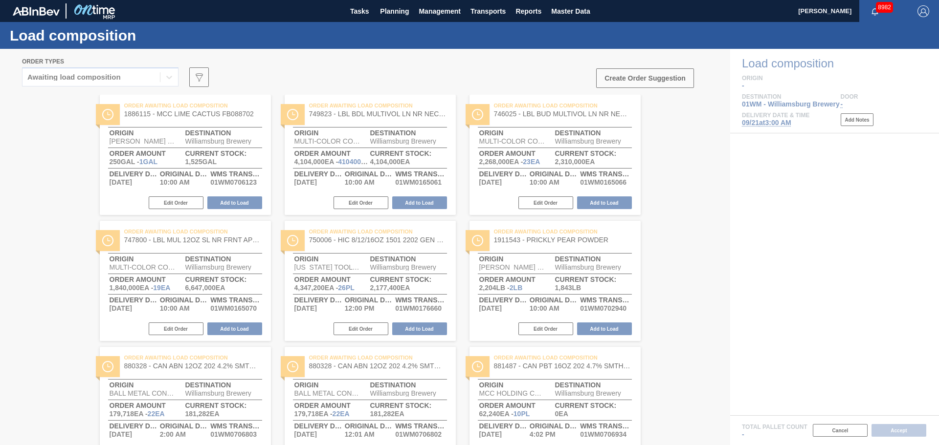
click at [501, 69] on div at bounding box center [469, 247] width 939 height 397
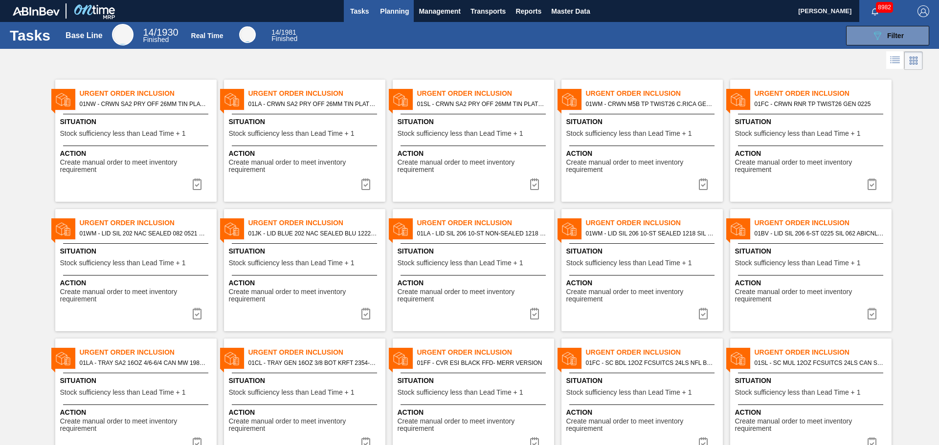
click at [396, 14] on span "Planning" at bounding box center [394, 11] width 29 height 12
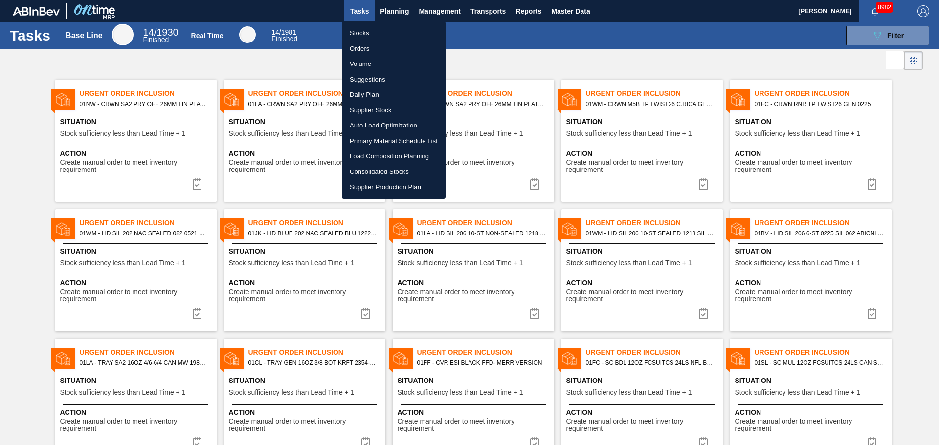
click at [372, 155] on li "Load Composition Planning" at bounding box center [394, 157] width 104 height 16
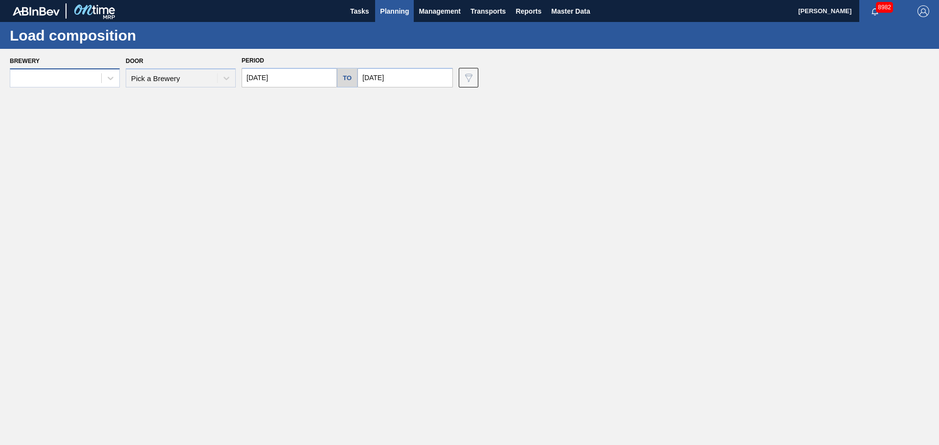
click at [100, 80] on div at bounding box center [55, 78] width 91 height 14
click at [80, 82] on div at bounding box center [55, 78] width 91 height 14
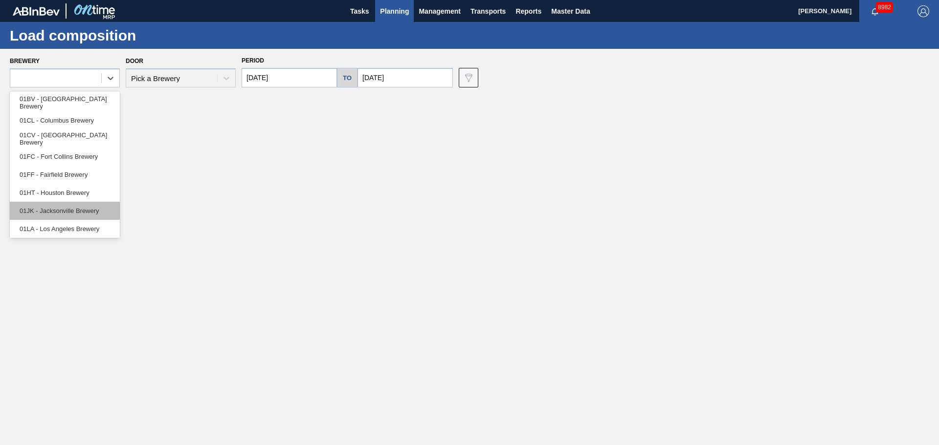
scroll to position [74, 0]
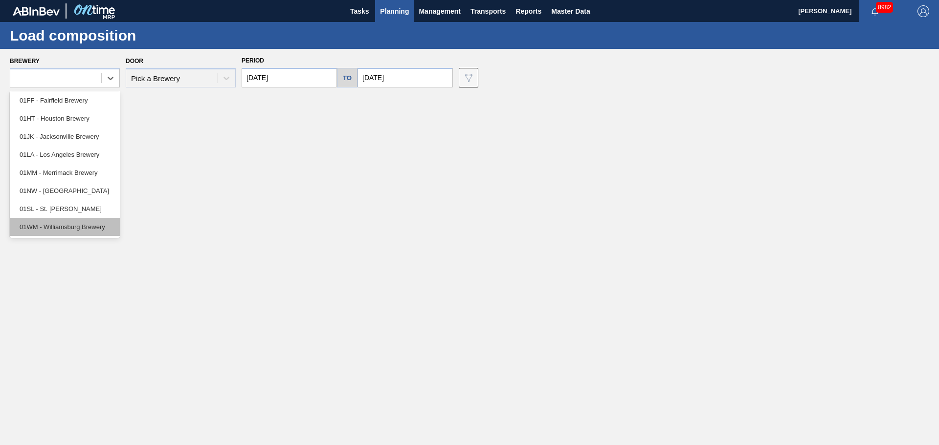
click at [63, 222] on div "01WM - Williamsburg Brewery" at bounding box center [65, 227] width 110 height 18
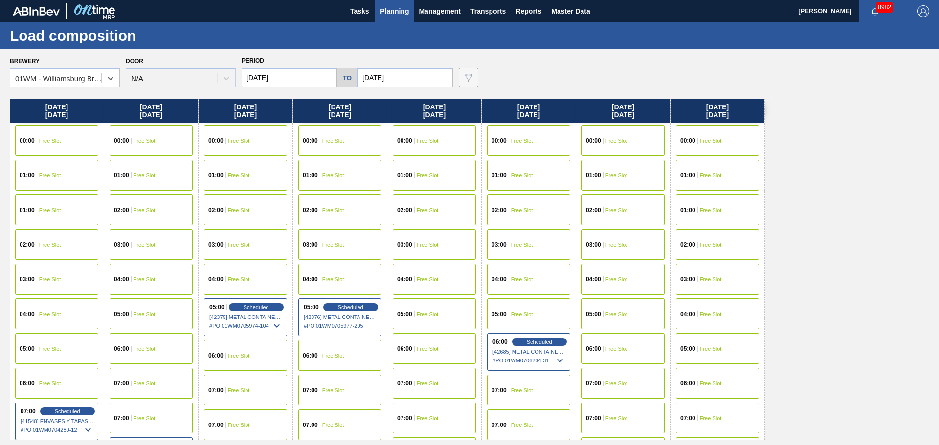
click at [178, 82] on div "Door N/A" at bounding box center [181, 70] width 110 height 33
click at [248, 355] on span "Free Slot" at bounding box center [239, 356] width 22 height 6
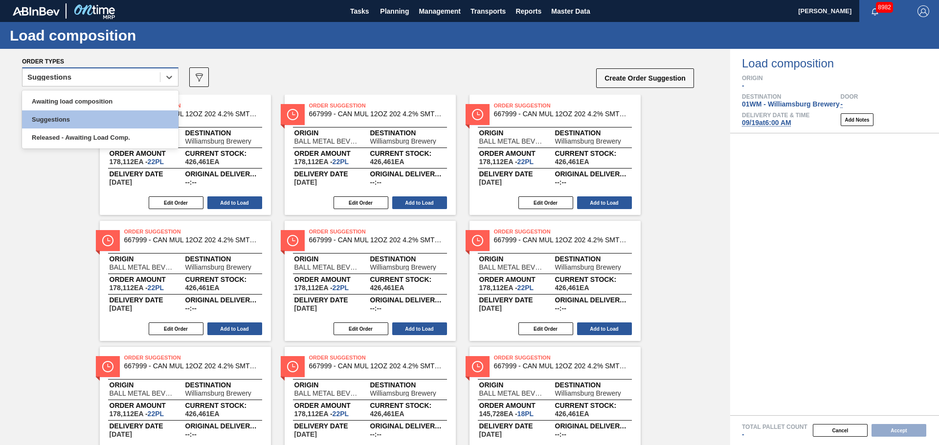
click at [157, 84] on div "Suggestions" at bounding box center [90, 77] width 137 height 14
click at [113, 105] on div "Awaiting load composition" at bounding box center [100, 101] width 156 height 18
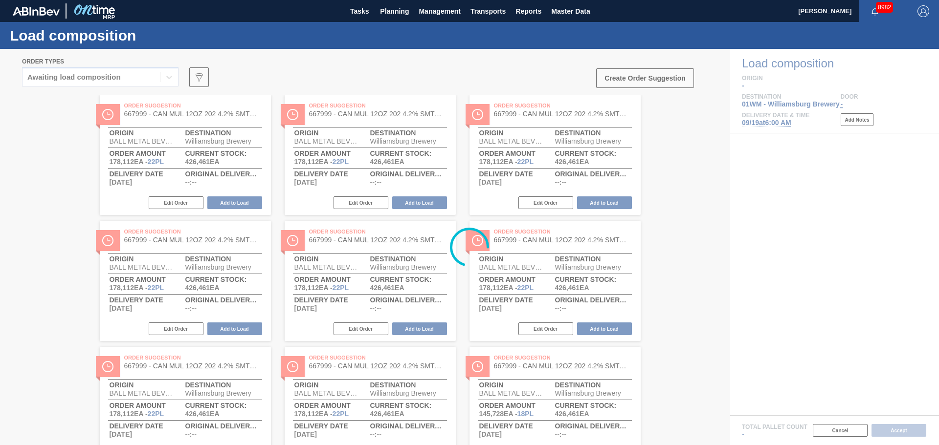
click at [150, 80] on div at bounding box center [469, 247] width 939 height 397
click at [162, 82] on div at bounding box center [469, 247] width 939 height 397
drag, startPoint x: 155, startPoint y: 82, endPoint x: 318, endPoint y: 34, distance: 170.2
click at [155, 82] on div at bounding box center [469, 247] width 939 height 397
